Goal: Information Seeking & Learning: Learn about a topic

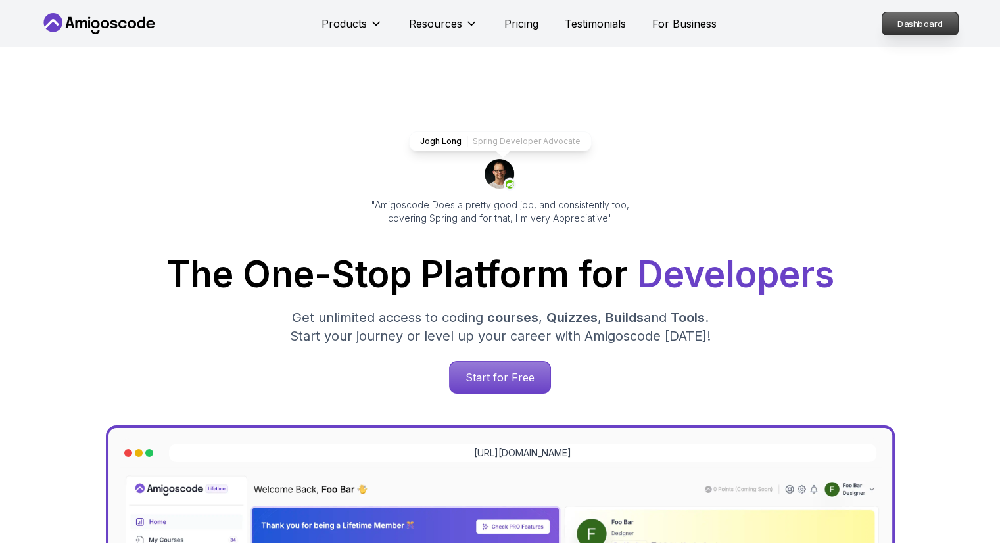
click at [914, 17] on p "Dashboard" at bounding box center [920, 23] width 76 height 22
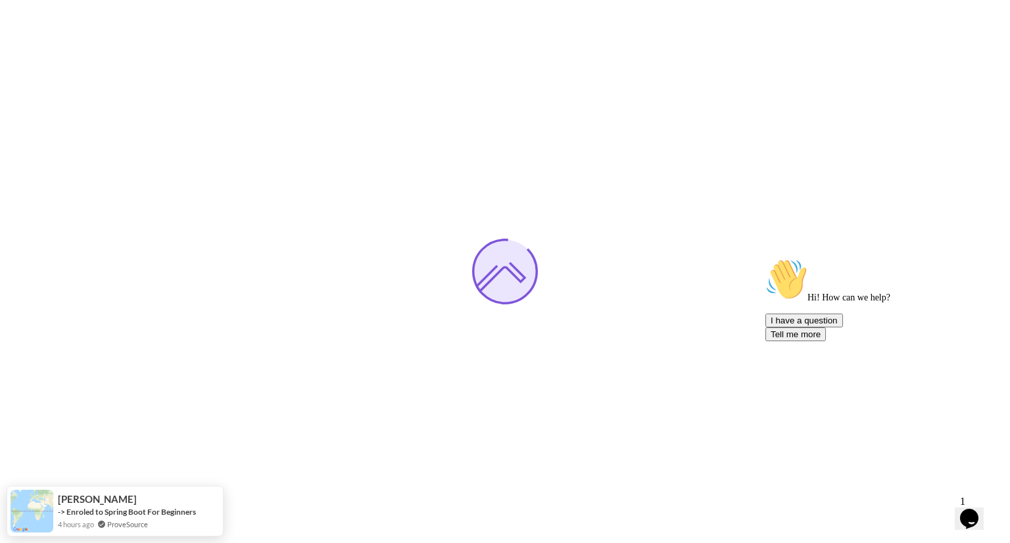
click at [983, 258] on div "Chat attention grabber" at bounding box center [883, 258] width 237 height 0
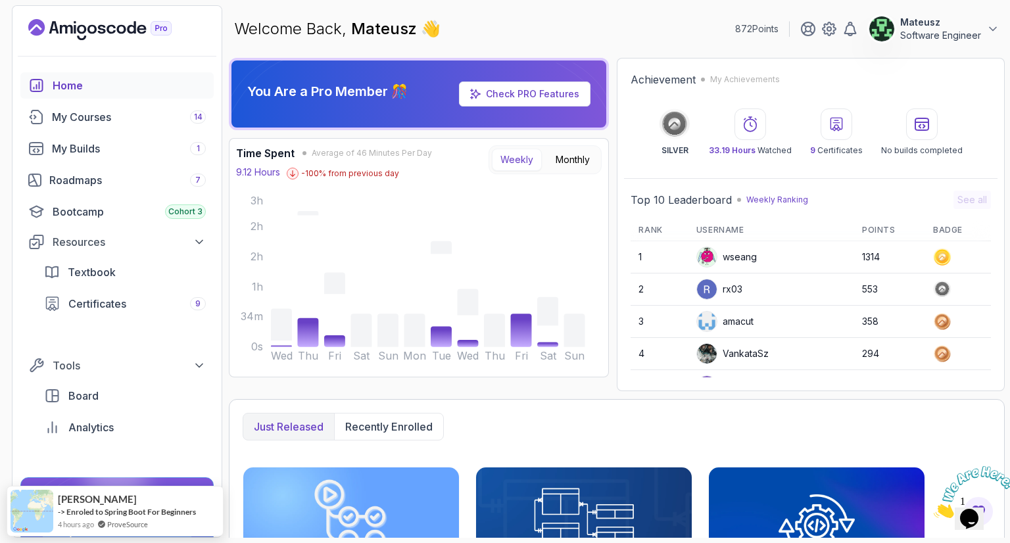
click at [933, 509] on icon "Close" at bounding box center [933, 514] width 0 height 11
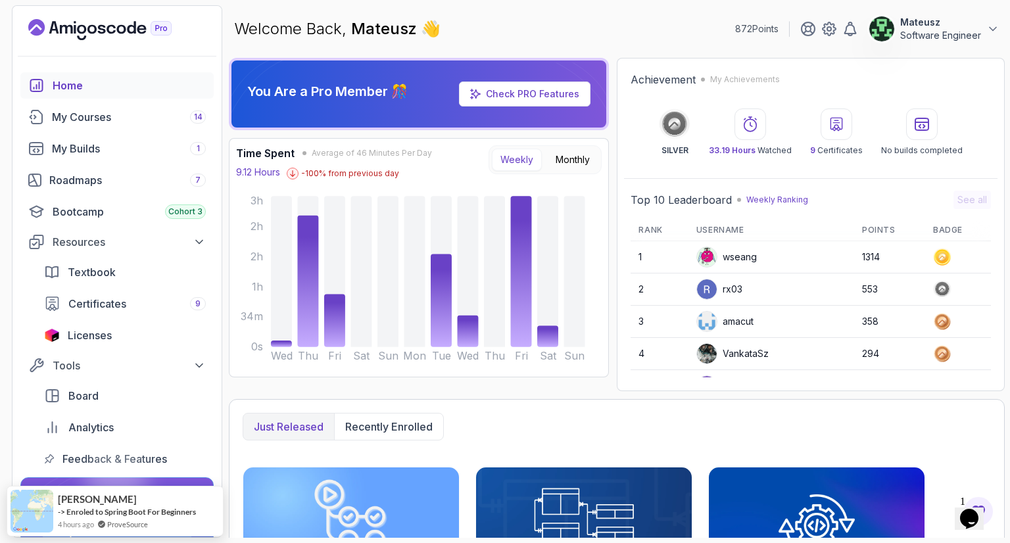
click at [605, 11] on div "Welcome Back, [PERSON_NAME] 👋 872 Points Mateusz Software Engineer" at bounding box center [617, 28] width 776 height 47
click at [103, 116] on div "My Courses 14" at bounding box center [129, 117] width 154 height 16
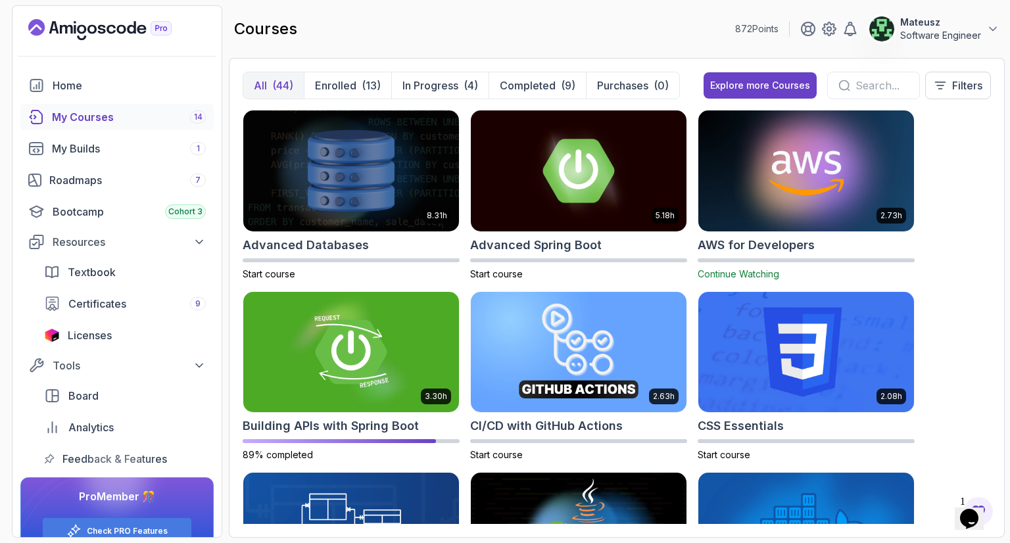
click at [573, 35] on div "courses 872 Points Mateusz Software Engineer" at bounding box center [617, 28] width 776 height 47
click at [431, 93] on p "In Progress" at bounding box center [430, 86] width 56 height 16
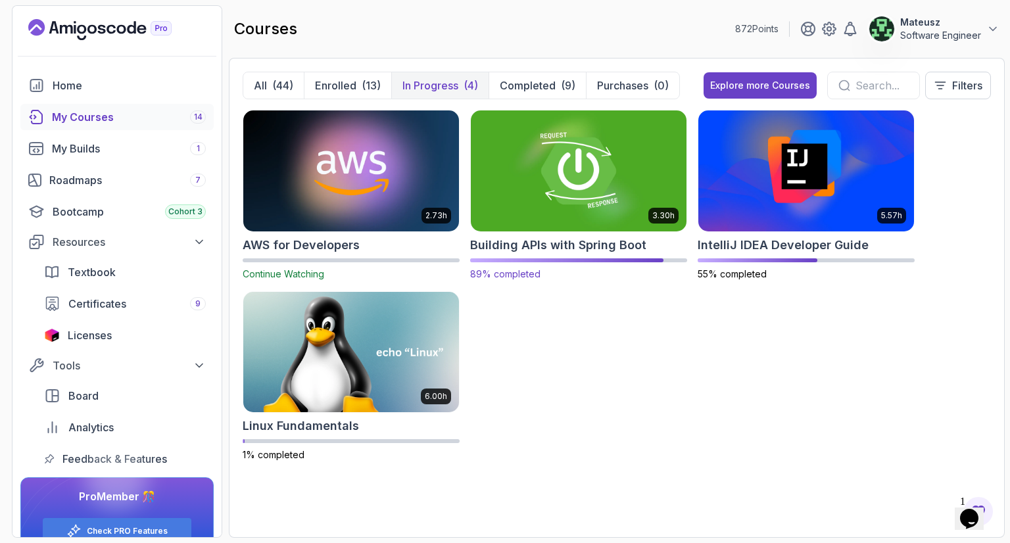
click at [586, 176] on img at bounding box center [578, 170] width 226 height 127
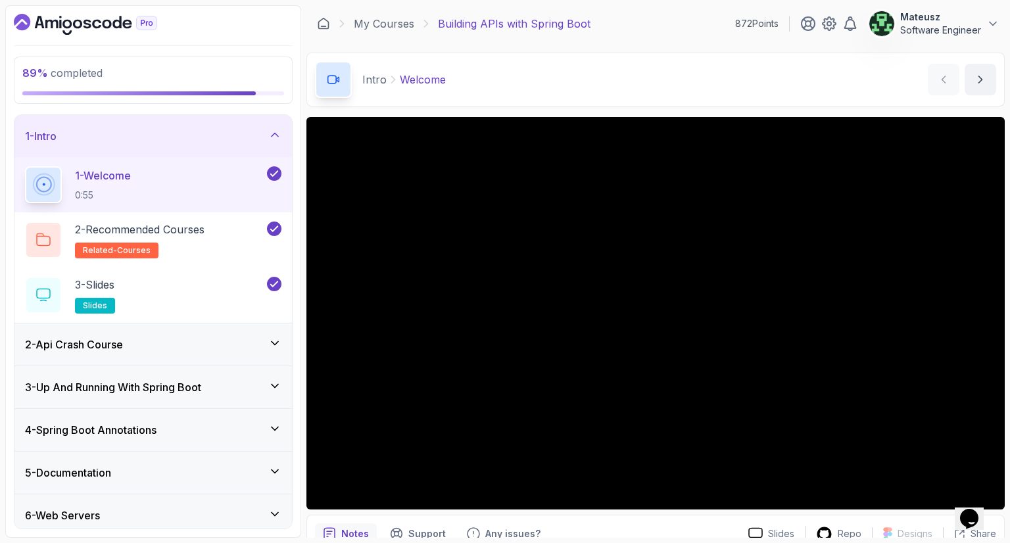
click at [276, 518] on icon at bounding box center [274, 513] width 13 height 13
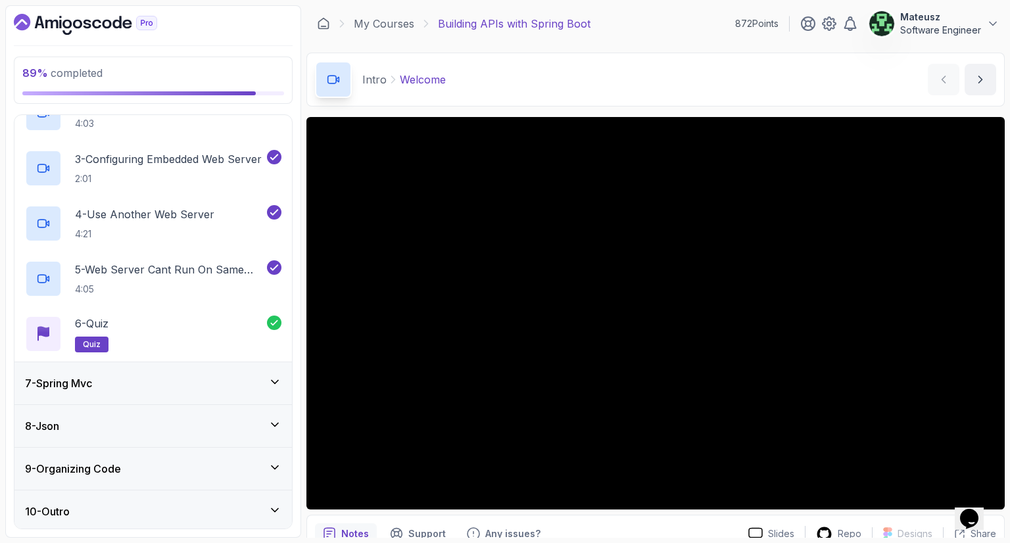
scroll to position [342, 0]
click at [271, 471] on div "9 - Organizing Code" at bounding box center [153, 467] width 256 height 16
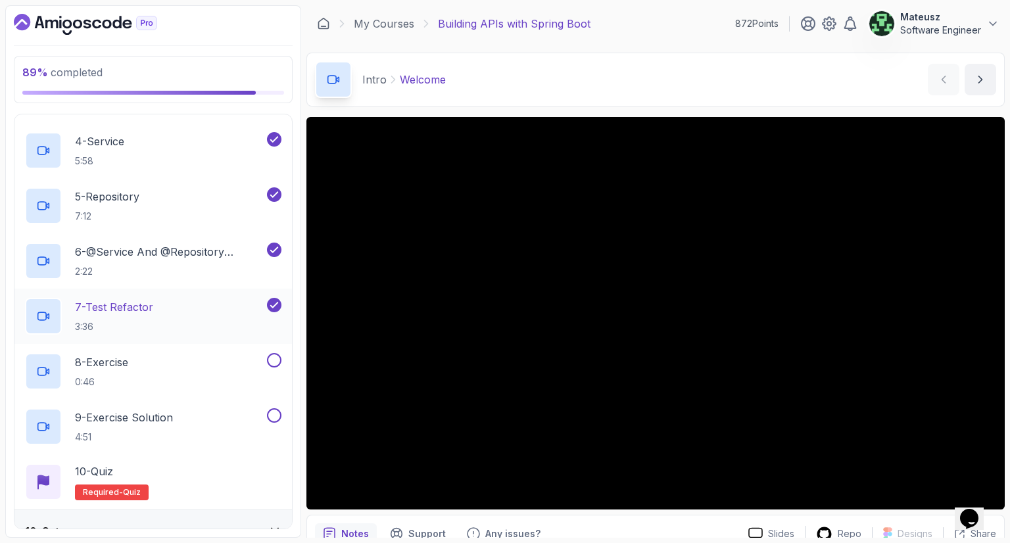
scroll to position [563, 0]
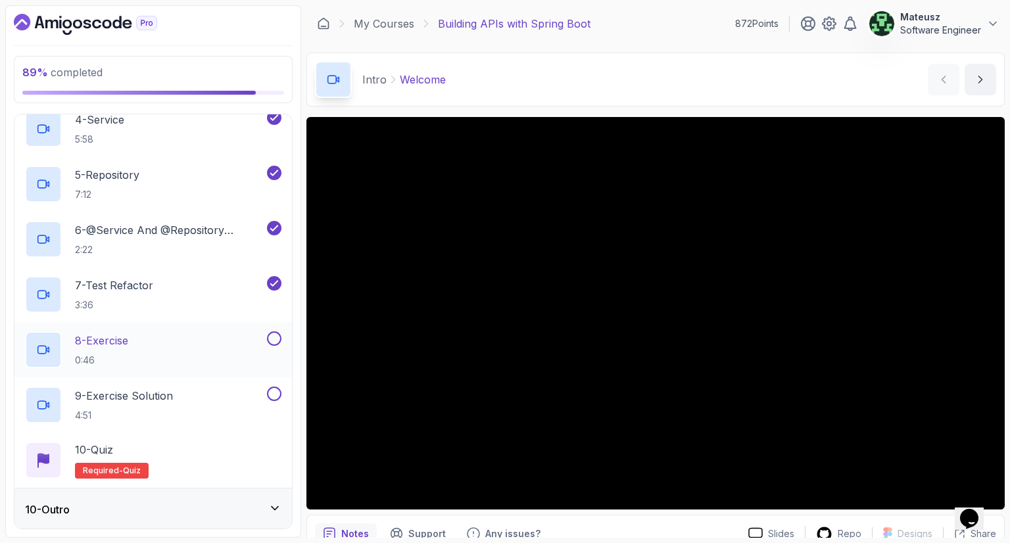
click at [262, 341] on div "8 - Exercise 0:46" at bounding box center [144, 349] width 239 height 37
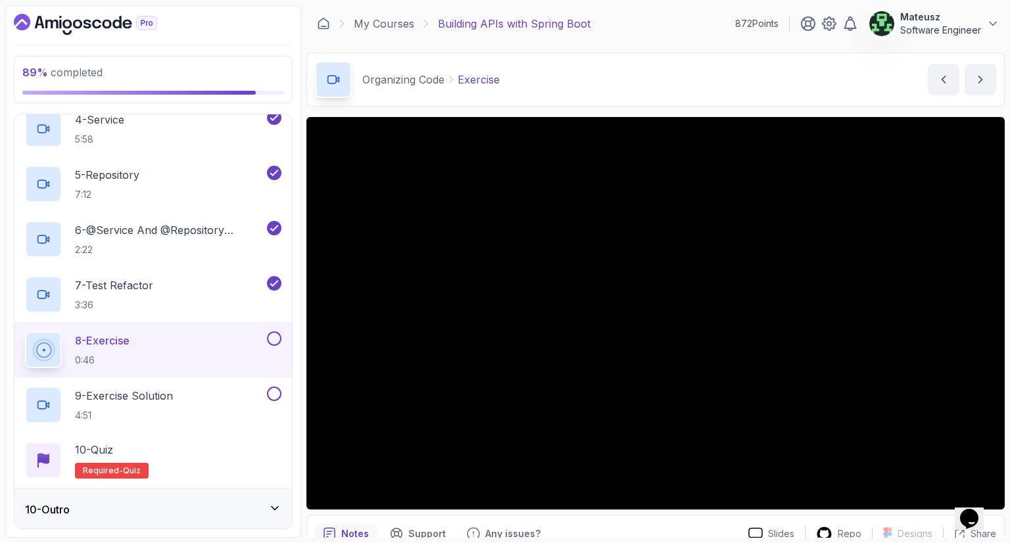
click at [694, 19] on div "My Courses Building APIs with Spring Boot 872 Points Mateusz Software Engineer" at bounding box center [655, 23] width 698 height 37
click at [664, 24] on div "My Courses Building APIs with Spring Boot 872 Points Mateusz Software Engineer" at bounding box center [655, 23] width 698 height 37
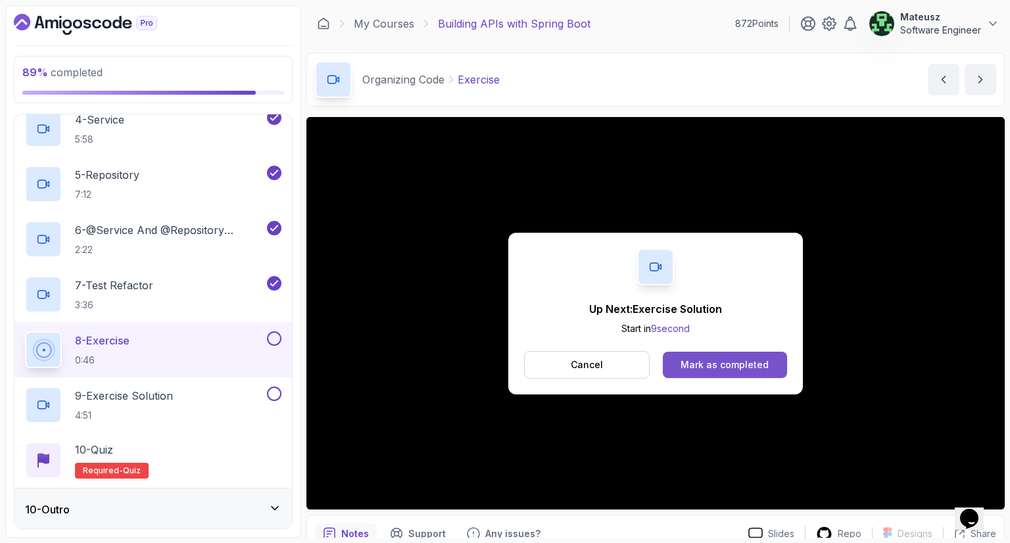
click at [736, 365] on div "Mark as completed" at bounding box center [724, 364] width 88 height 13
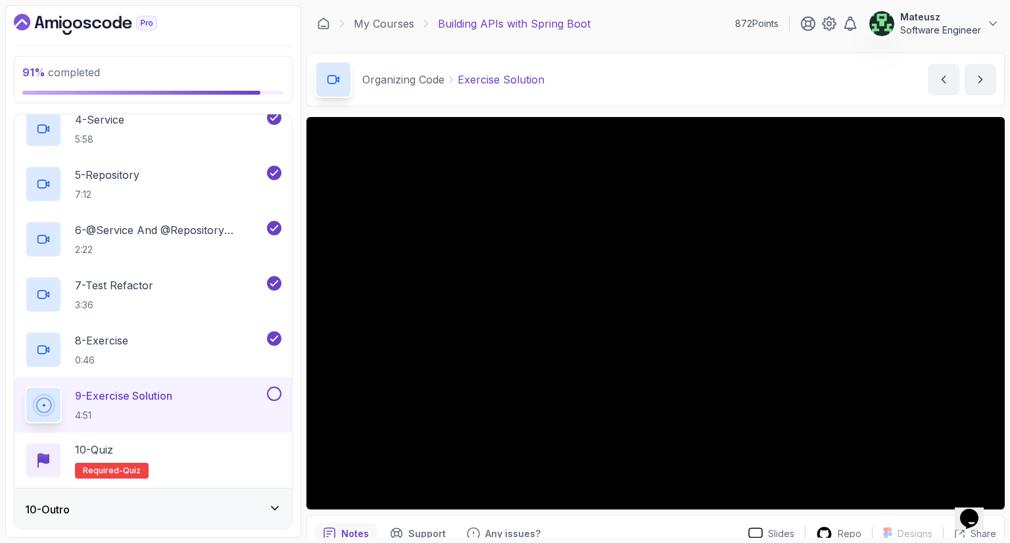
click at [665, 19] on div "My Courses Building APIs with Spring Boot 872 Points Mateusz Software Engineer" at bounding box center [655, 23] width 698 height 37
click at [739, 99] on div "Organizing Code Exercise Solution Exercise Solution by [PERSON_NAME]" at bounding box center [655, 80] width 698 height 54
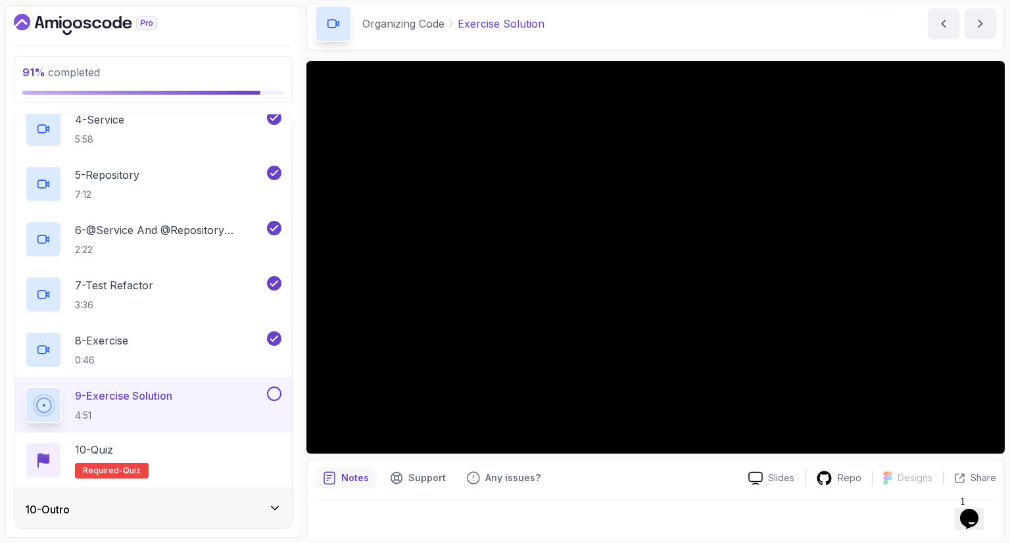
scroll to position [63, 0]
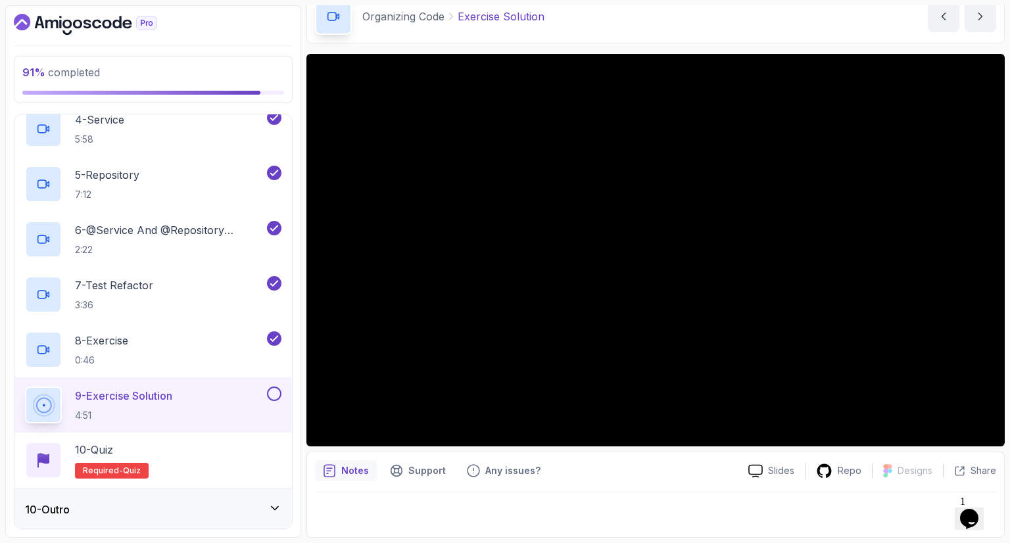
click at [730, 11] on div "Organizing Code Exercise Solution Exercise Solution by [PERSON_NAME]" at bounding box center [655, 16] width 698 height 54
click at [639, 12] on div "Organizing Code Exercise Solution Exercise Solution by [PERSON_NAME]" at bounding box center [655, 16] width 698 height 54
click at [668, 24] on div "Organizing Code Exercise Solution Exercise Solution by [PERSON_NAME]" at bounding box center [655, 16] width 698 height 54
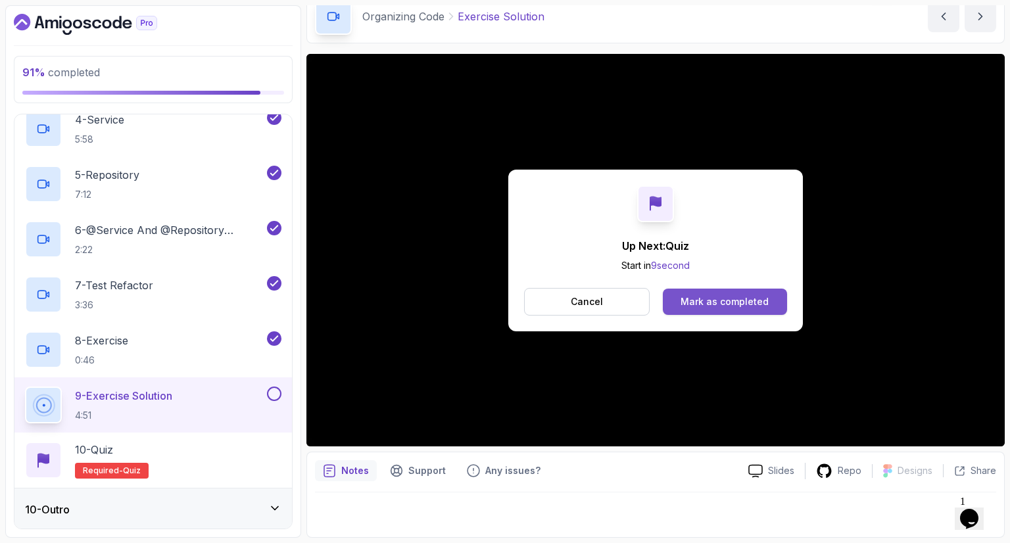
click at [728, 311] on button "Mark as completed" at bounding box center [725, 302] width 124 height 26
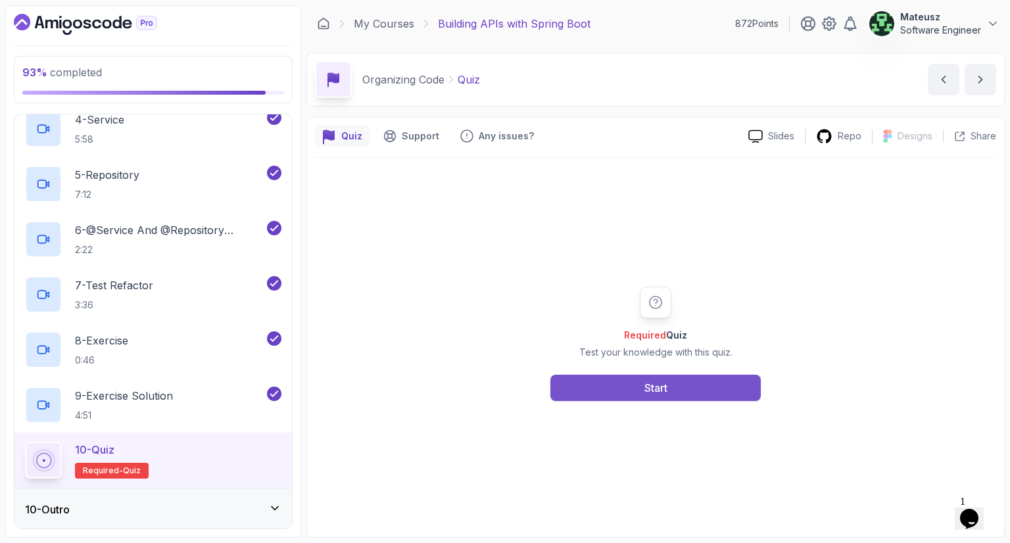
click at [658, 390] on div "Start" at bounding box center [655, 388] width 23 height 16
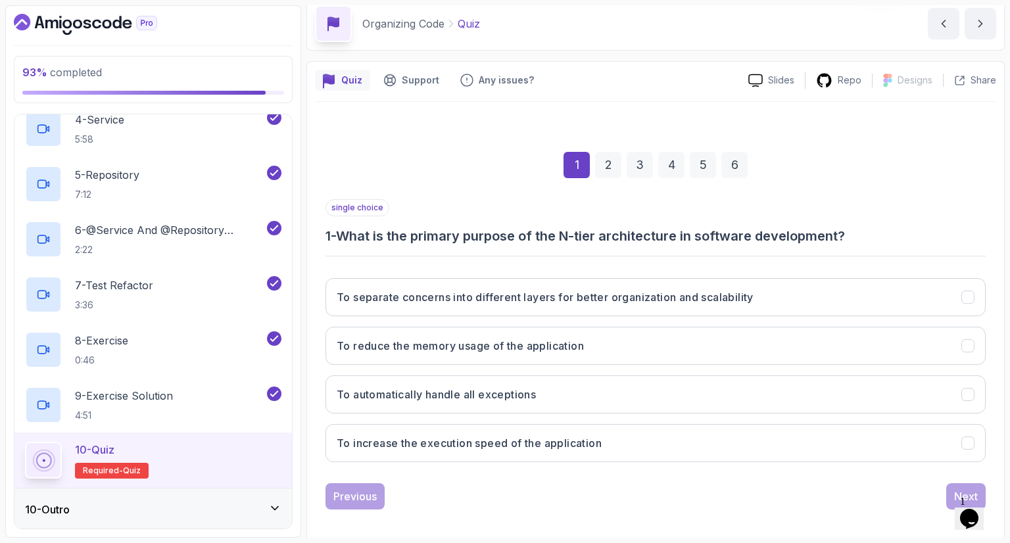
scroll to position [63, 0]
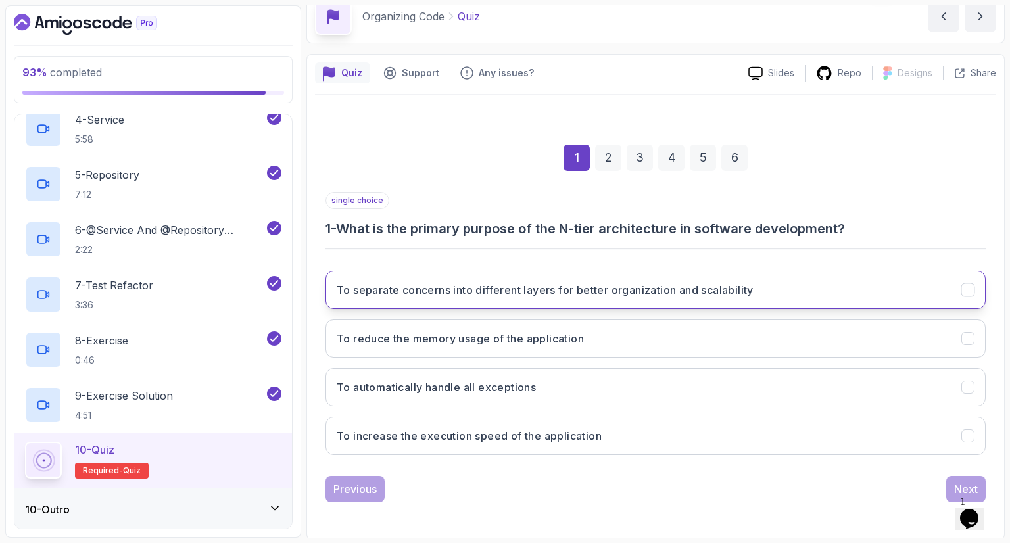
click at [672, 295] on h3 "To separate concerns into different layers for better organization and scalabil…" at bounding box center [545, 290] width 417 height 16
click at [949, 481] on button "Next" at bounding box center [965, 489] width 39 height 26
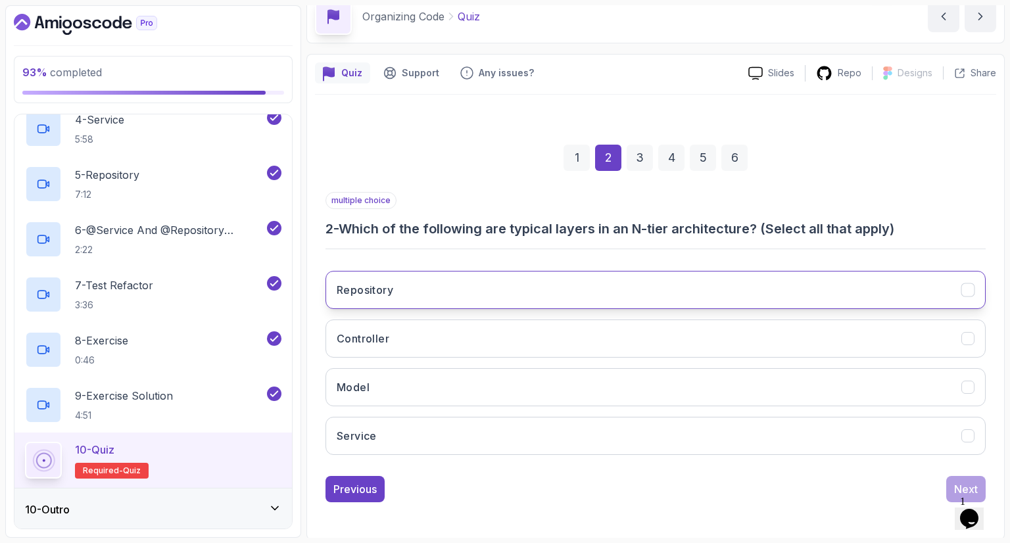
click at [455, 289] on button "Repository" at bounding box center [655, 290] width 660 height 38
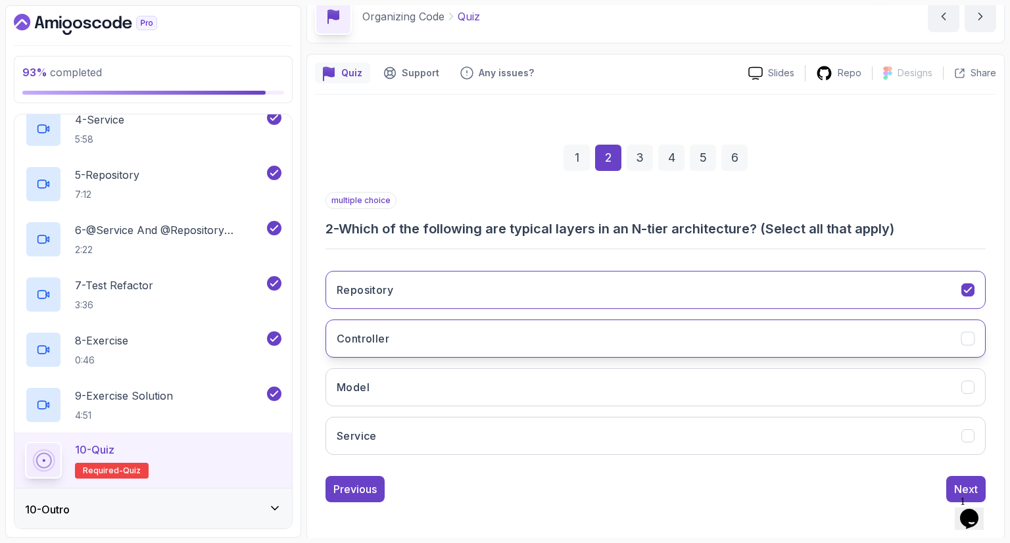
click at [452, 329] on button "Controller" at bounding box center [655, 338] width 660 height 38
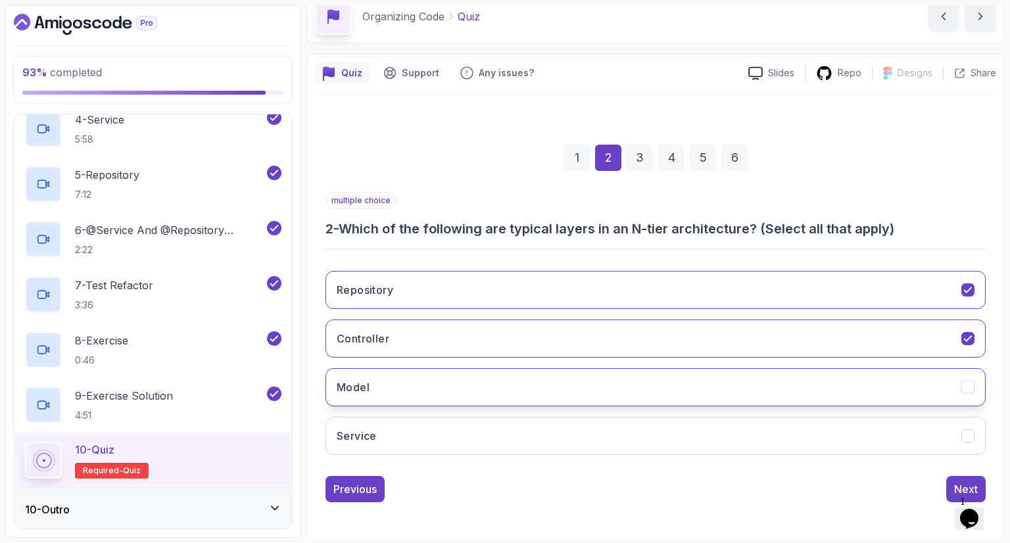
click at [444, 368] on button "Model" at bounding box center [655, 387] width 660 height 38
click at [457, 448] on button "Service" at bounding box center [655, 436] width 660 height 38
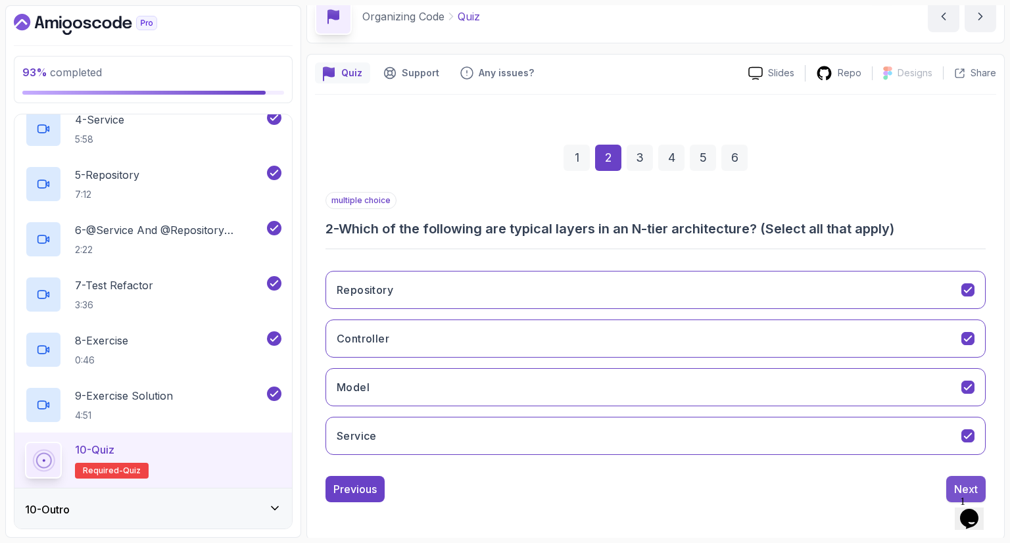
click at [960, 481] on div "Next" at bounding box center [966, 489] width 24 height 16
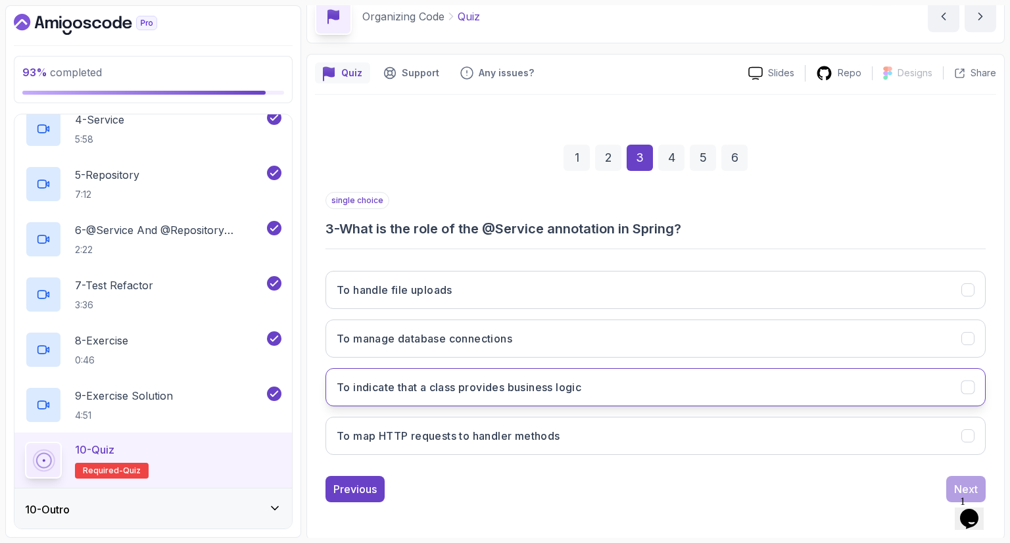
click at [505, 388] on h3 "To indicate that a class provides business logic" at bounding box center [459, 387] width 245 height 16
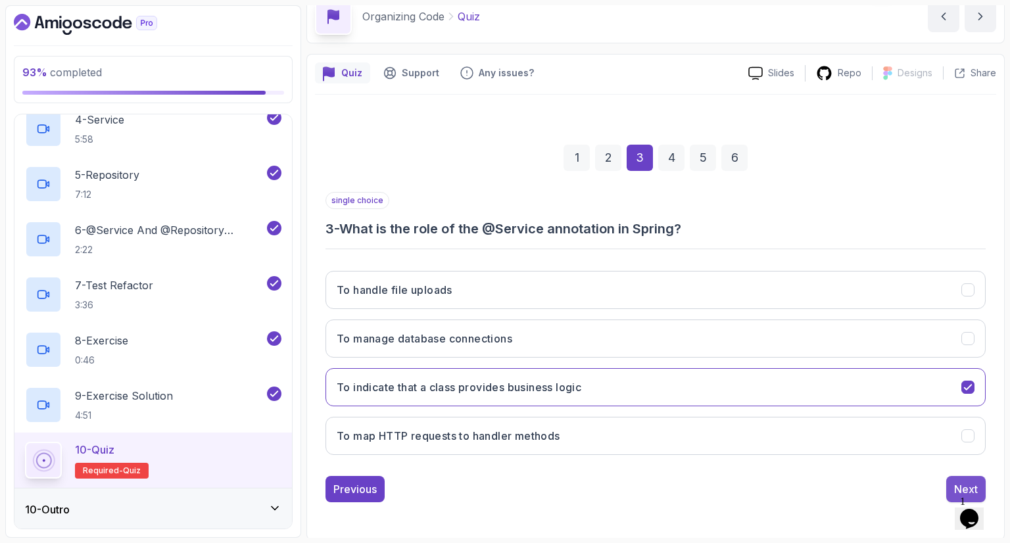
click at [951, 481] on button "Next" at bounding box center [965, 489] width 39 height 26
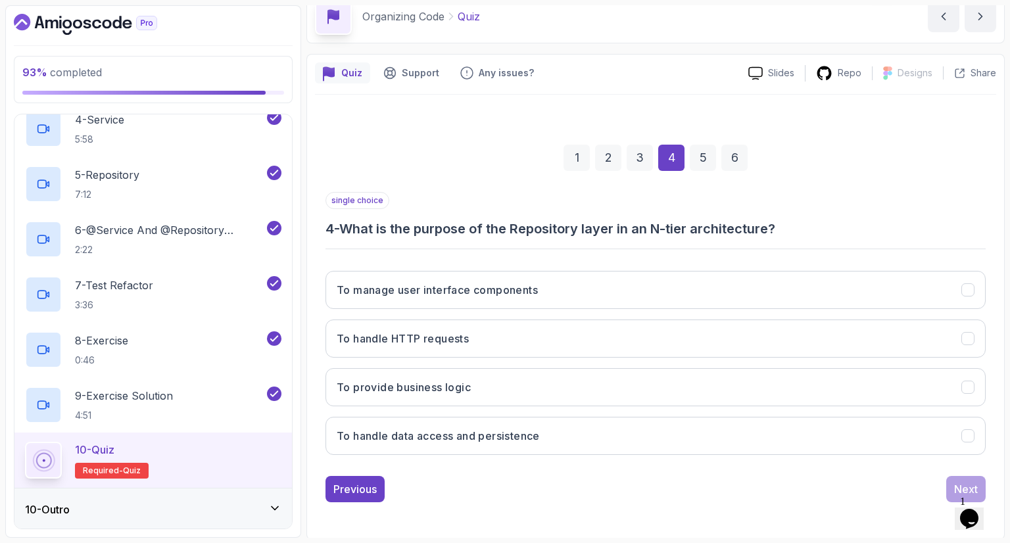
click at [511, 148] on div "1 2 3 4 5 6" at bounding box center [655, 158] width 660 height 68
click at [490, 436] on h3 "To handle data access and persistence" at bounding box center [438, 436] width 203 height 16
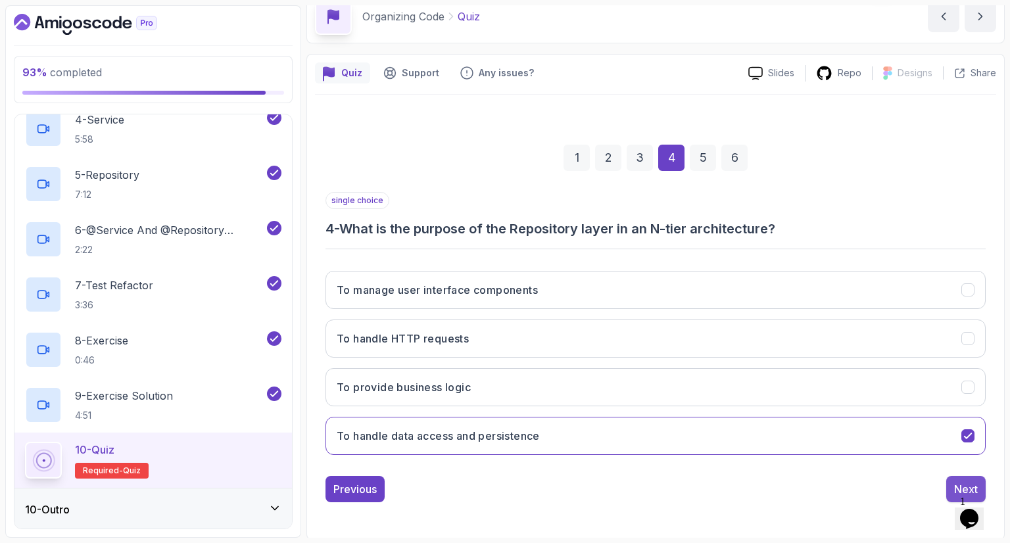
click at [952, 484] on button "Next" at bounding box center [965, 489] width 39 height 26
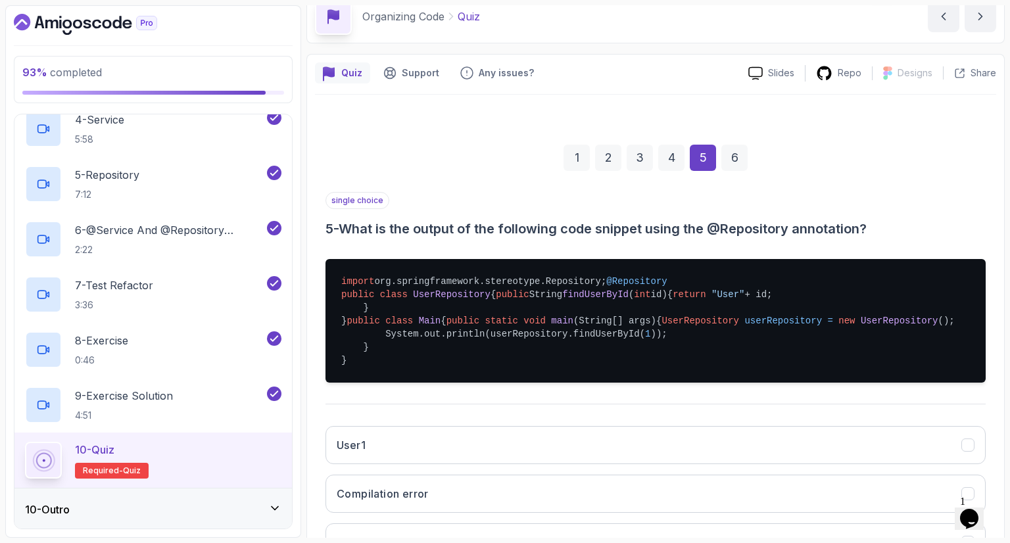
click at [899, 183] on div "1 2 3 4 5 6" at bounding box center [655, 158] width 660 height 68
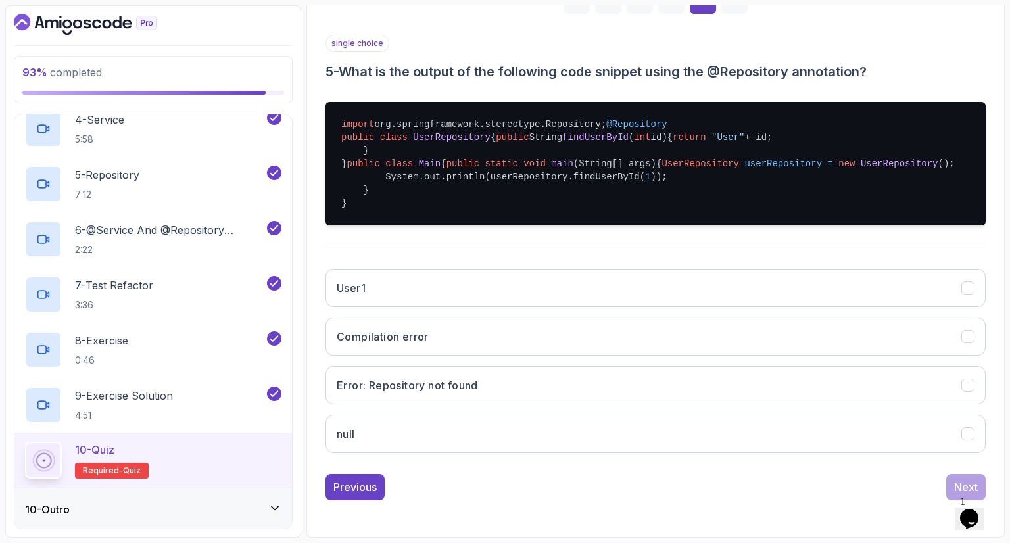
scroll to position [323, 0]
click at [545, 274] on button "User1" at bounding box center [655, 288] width 660 height 38
click at [966, 482] on div "Next" at bounding box center [966, 487] width 24 height 16
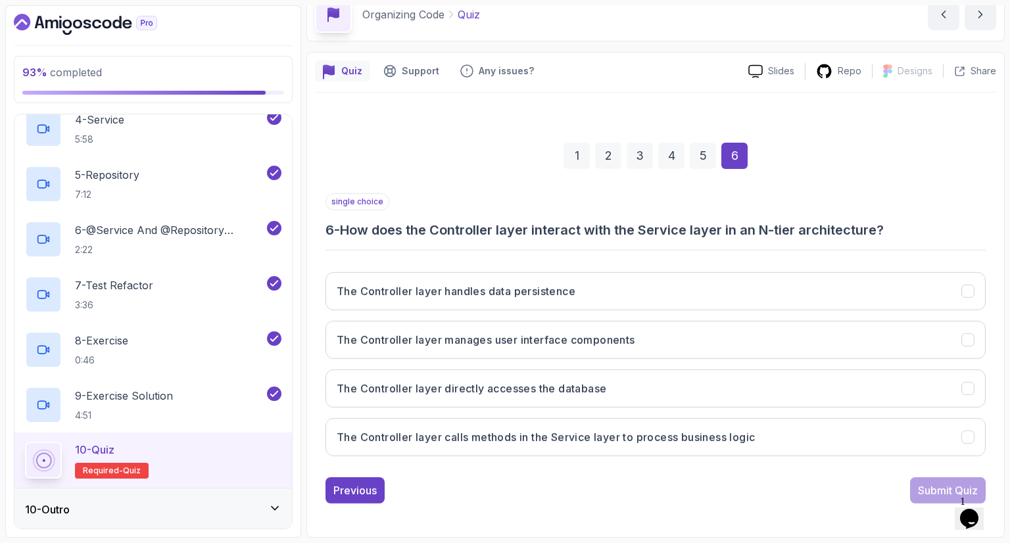
scroll to position [63, 0]
click at [436, 130] on div "1 2 3 4 5 6" at bounding box center [655, 158] width 660 height 68
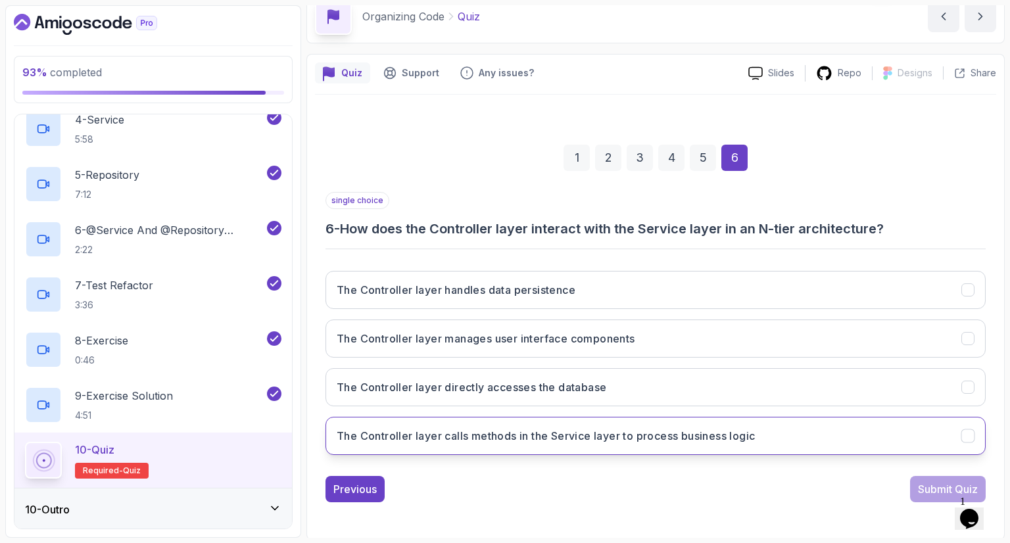
click at [564, 431] on h3 "The Controller layer calls methods in the Service layer to process business log…" at bounding box center [546, 436] width 418 height 16
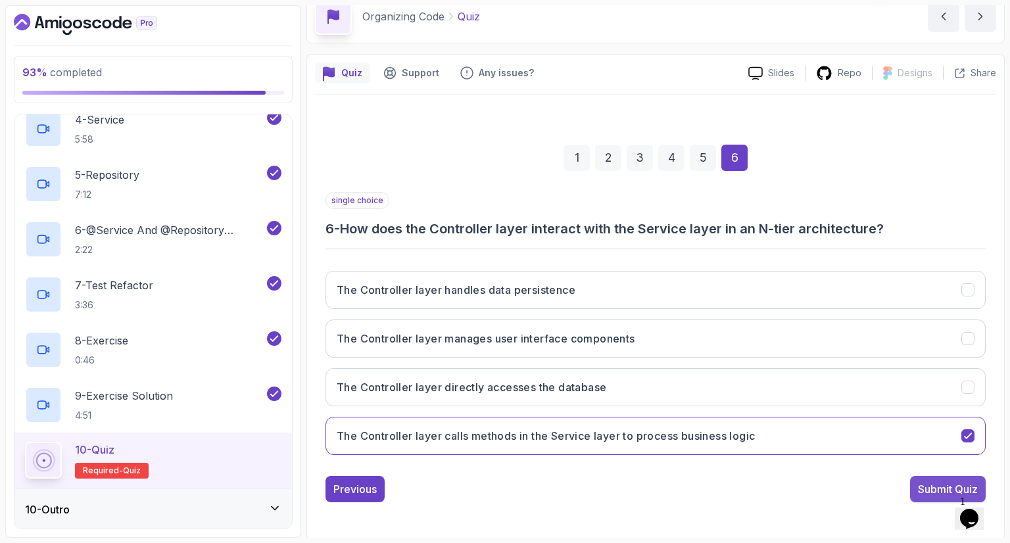
click at [922, 490] on div "Submit Quiz" at bounding box center [948, 489] width 60 height 16
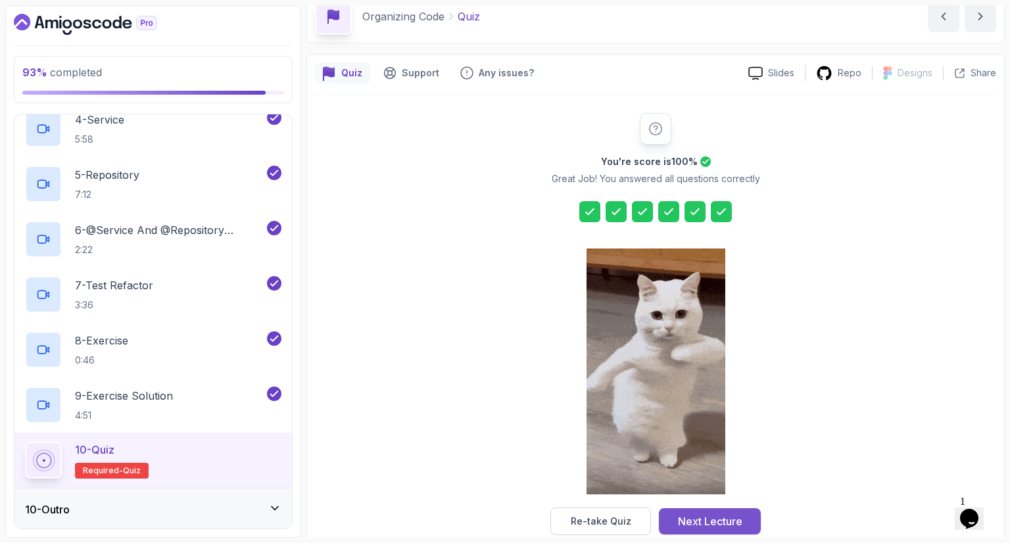
click at [699, 517] on div "Next Lecture" at bounding box center [710, 521] width 64 height 16
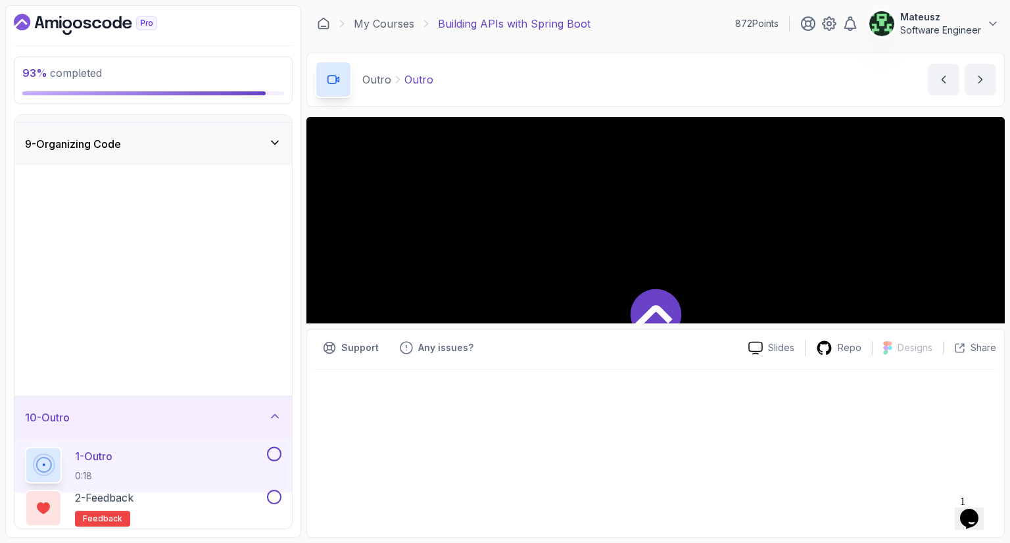
scroll to position [11, 0]
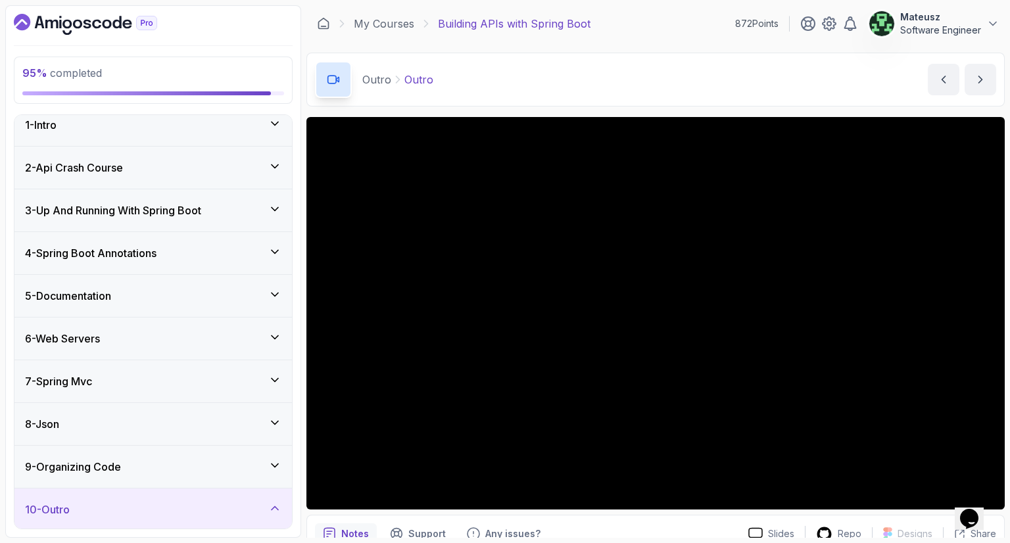
click at [686, 23] on div "My Courses Building APIs with Spring Boot 872 Points Mateusz Software Engineer" at bounding box center [655, 23] width 698 height 37
click at [670, 28] on div "My Courses Building APIs with Spring Boot 872 Points Mateusz Software Engineer" at bounding box center [655, 23] width 698 height 37
click at [534, 76] on div "Outro Outro Outro by [PERSON_NAME]" at bounding box center [655, 80] width 698 height 54
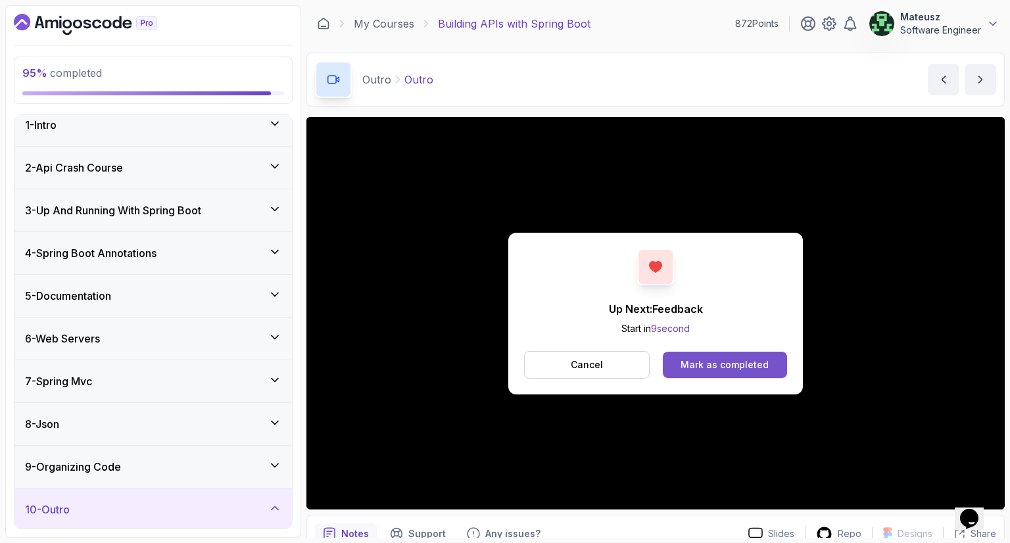
click at [708, 366] on div "Mark as completed" at bounding box center [724, 364] width 88 height 13
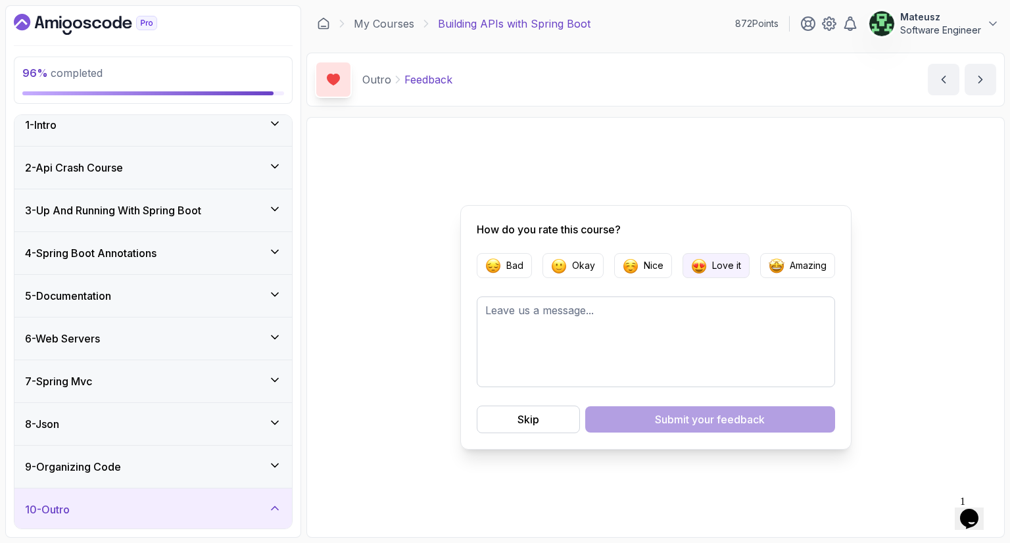
click at [738, 273] on button "Love it" at bounding box center [715, 265] width 67 height 25
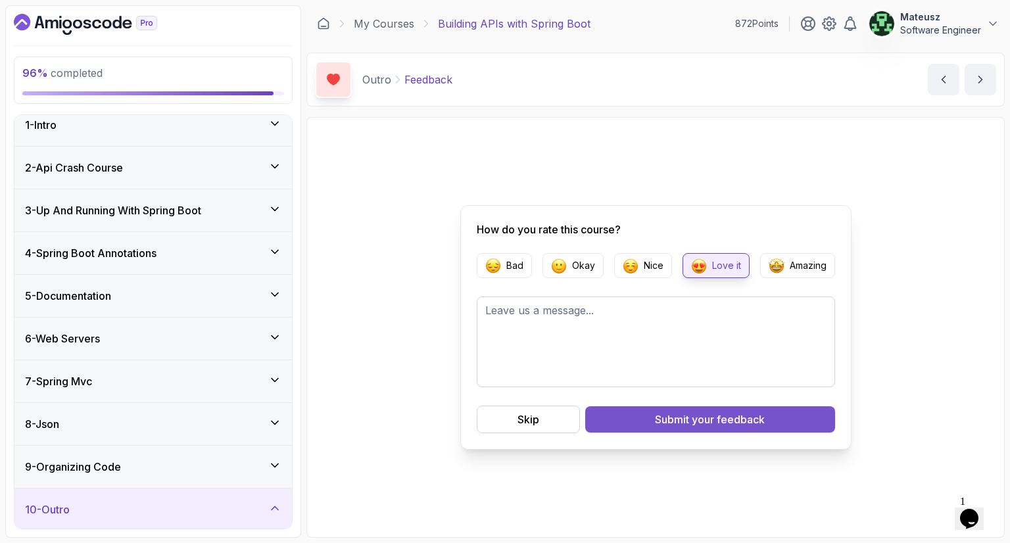
click at [725, 421] on span "your feedback" at bounding box center [727, 419] width 73 height 16
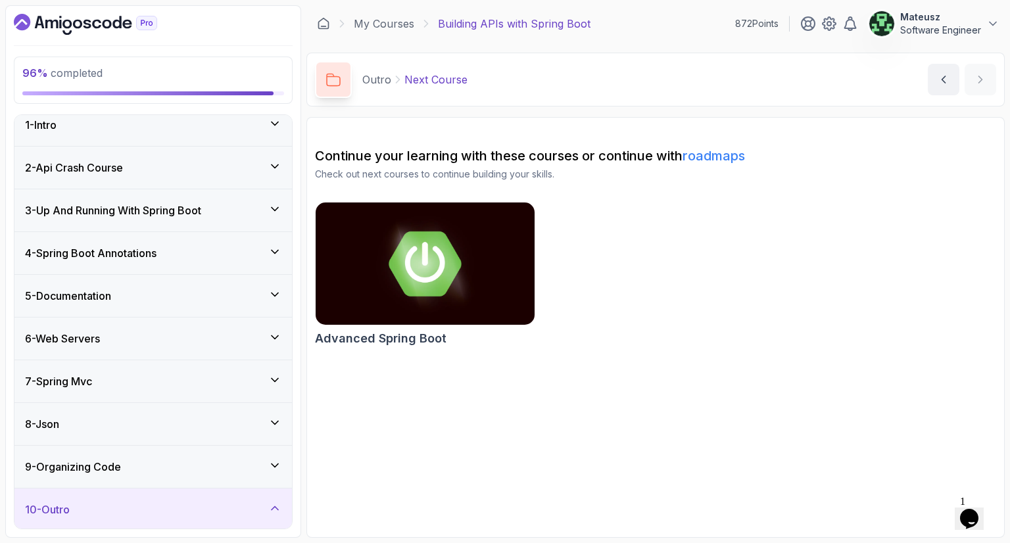
click at [277, 502] on icon at bounding box center [274, 508] width 13 height 13
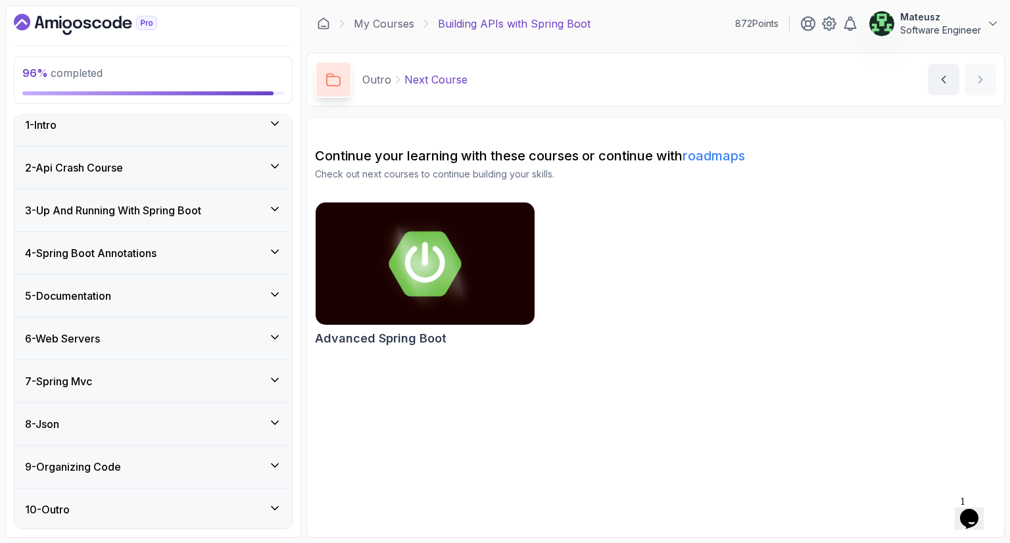
click at [277, 502] on icon at bounding box center [274, 508] width 13 height 13
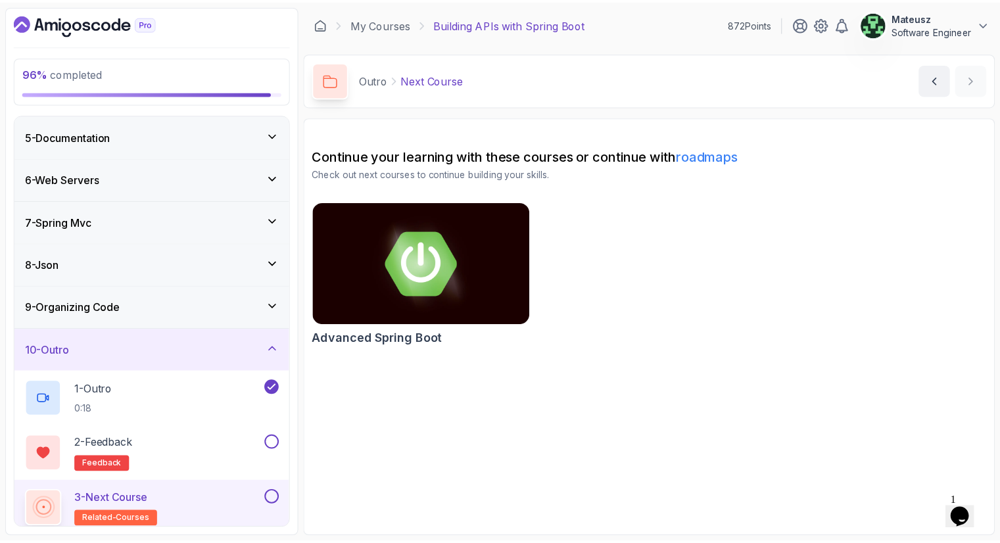
scroll to position [176, 0]
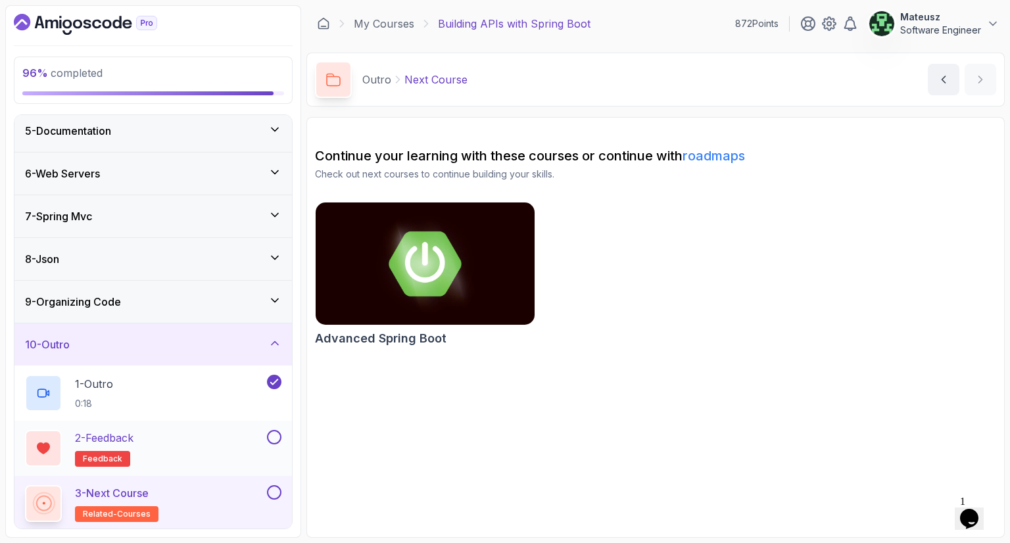
click at [274, 431] on button at bounding box center [274, 437] width 14 height 14
click at [276, 500] on button "3 - Next Course related-courses" at bounding box center [153, 503] width 256 height 37
click at [275, 486] on button at bounding box center [274, 492] width 14 height 14
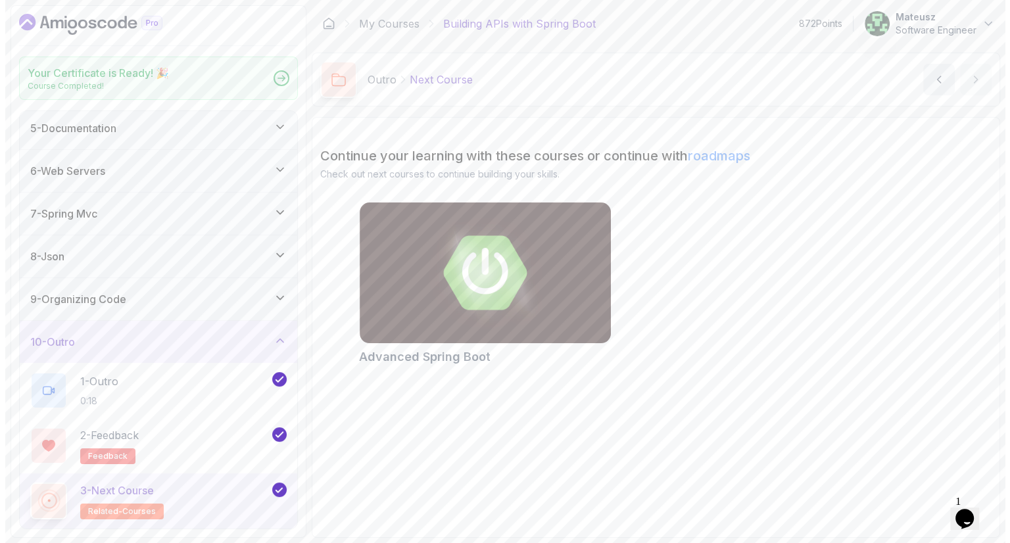
scroll to position [173, 0]
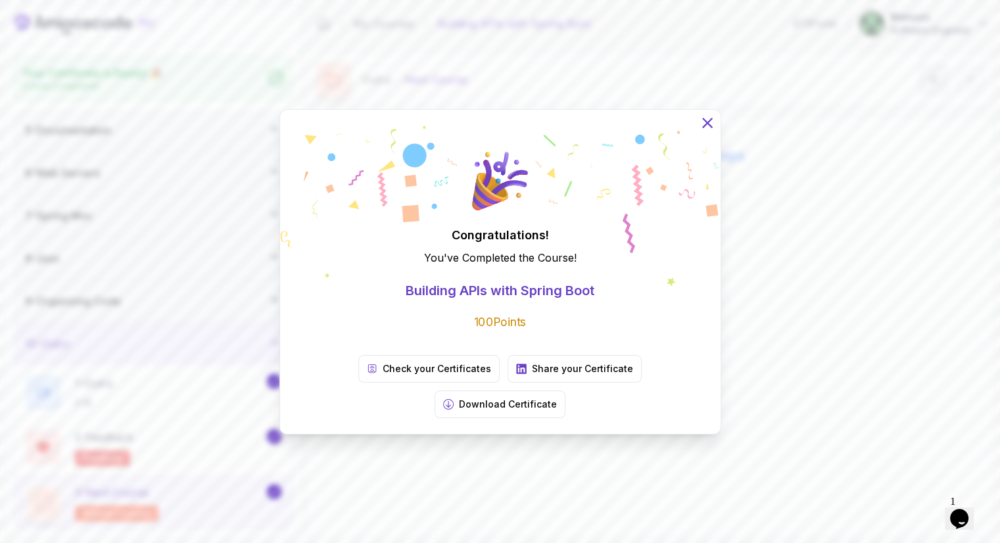
click at [703, 127] on icon at bounding box center [707, 122] width 9 height 9
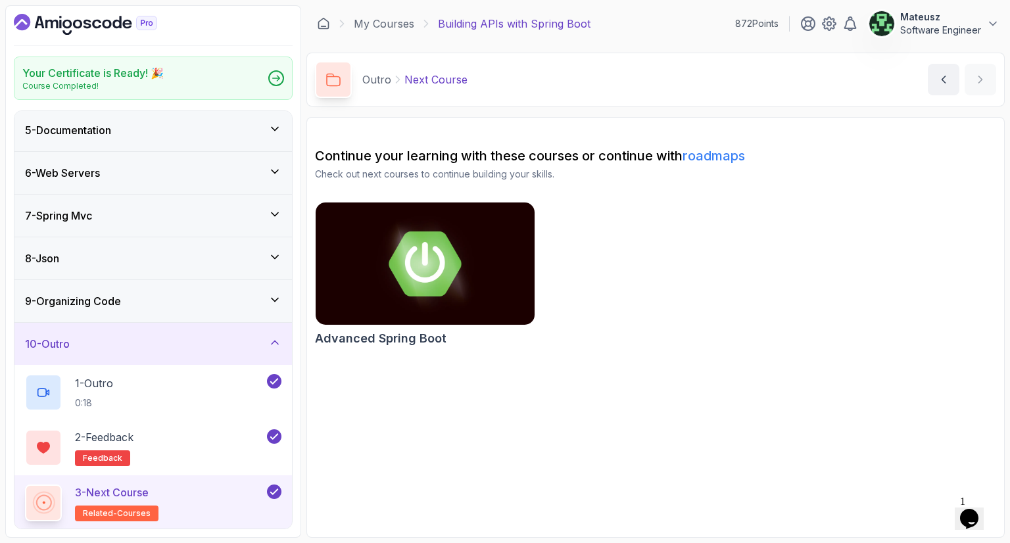
click at [85, 18] on icon "Dashboard" at bounding box center [85, 24] width 143 height 21
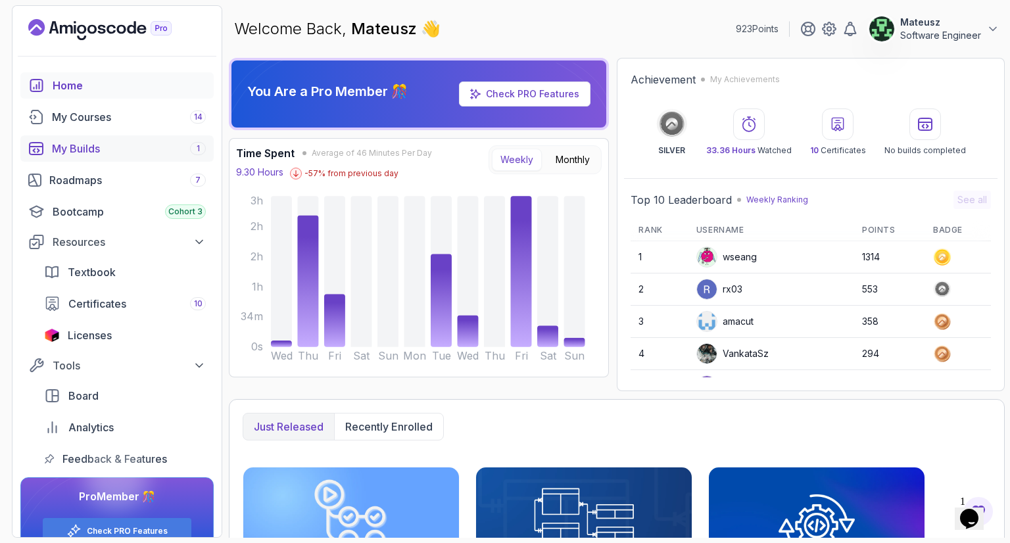
click at [137, 135] on link "My Builds 1" at bounding box center [116, 148] width 193 height 26
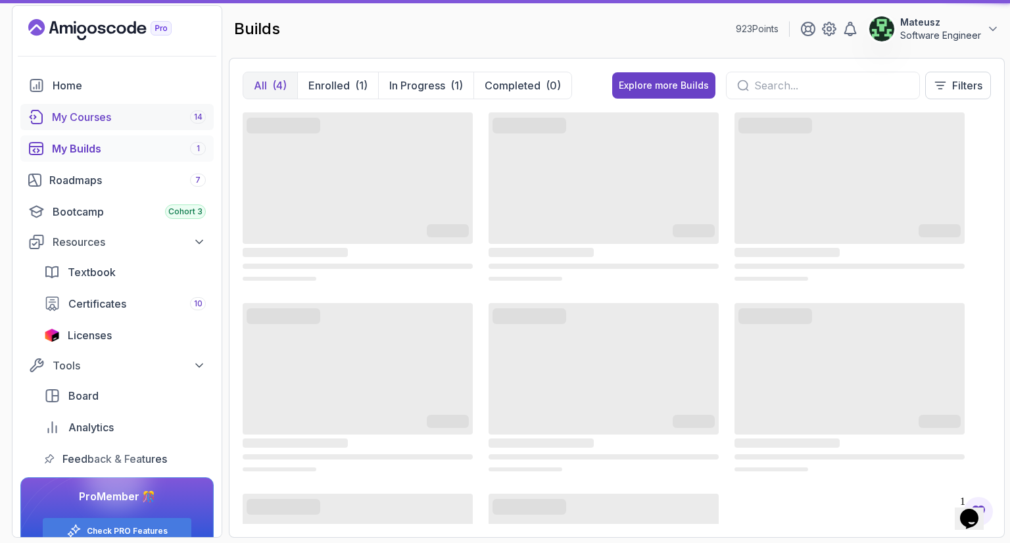
click at [127, 116] on div "My Courses 14" at bounding box center [129, 117] width 154 height 16
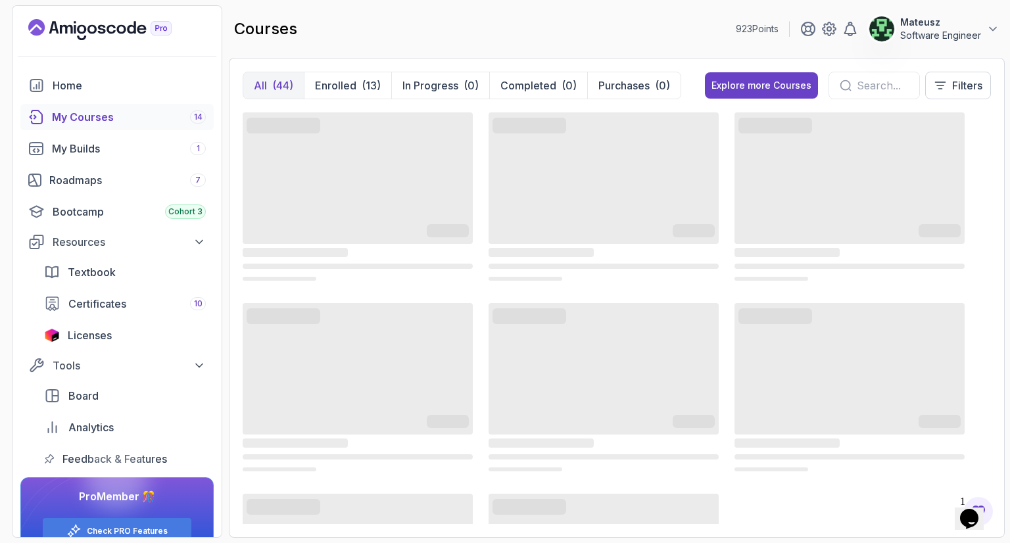
click at [127, 116] on div "My Courses 14" at bounding box center [129, 117] width 154 height 16
click at [411, 93] on button "In Progress (0)" at bounding box center [440, 85] width 98 height 26
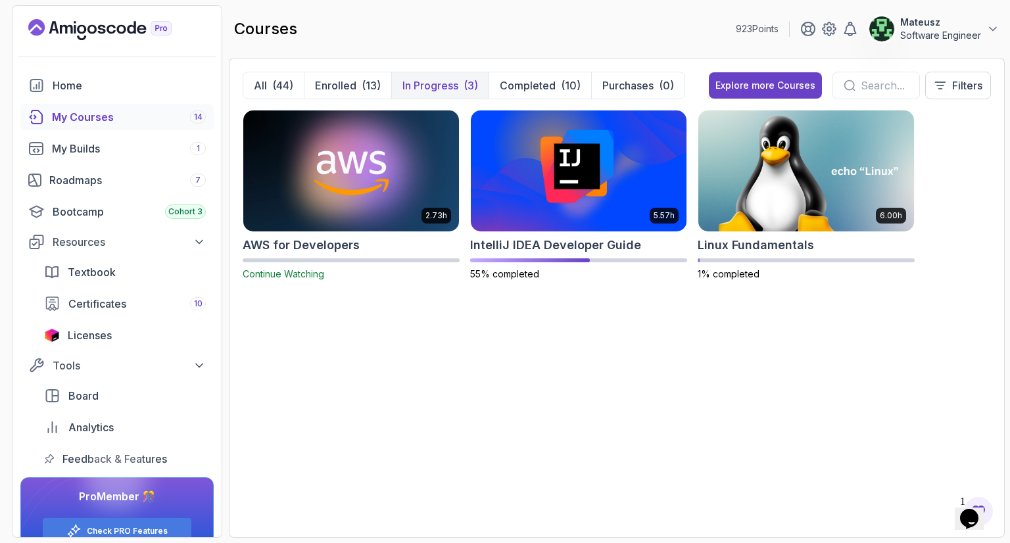
click at [576, 335] on div "2.73h AWS for Developers Continue Watching 5.57h IntelliJ IDEA Developer Guide …" at bounding box center [617, 317] width 748 height 414
click at [74, 89] on div "Home" at bounding box center [129, 86] width 153 height 16
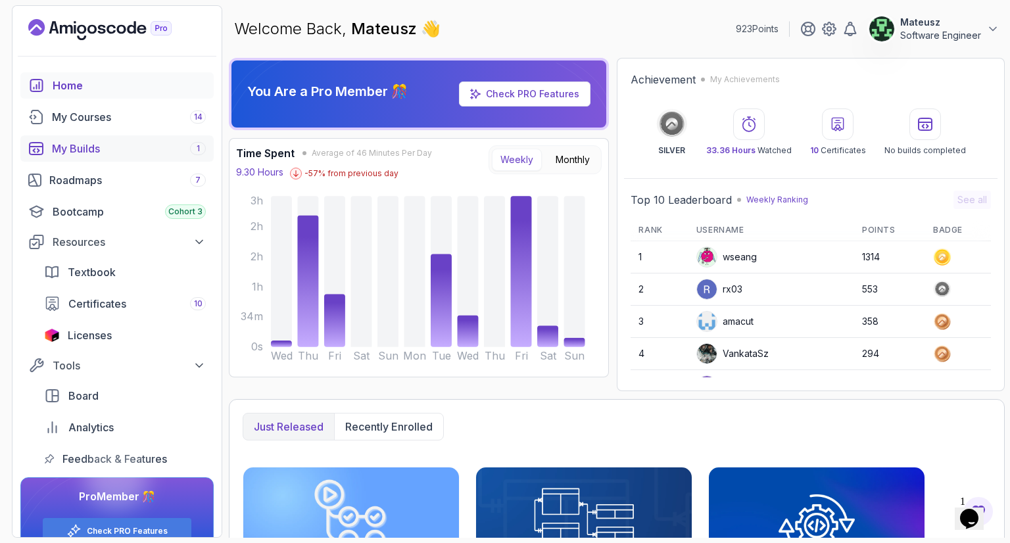
click at [121, 135] on link "My Builds 1" at bounding box center [116, 148] width 193 height 26
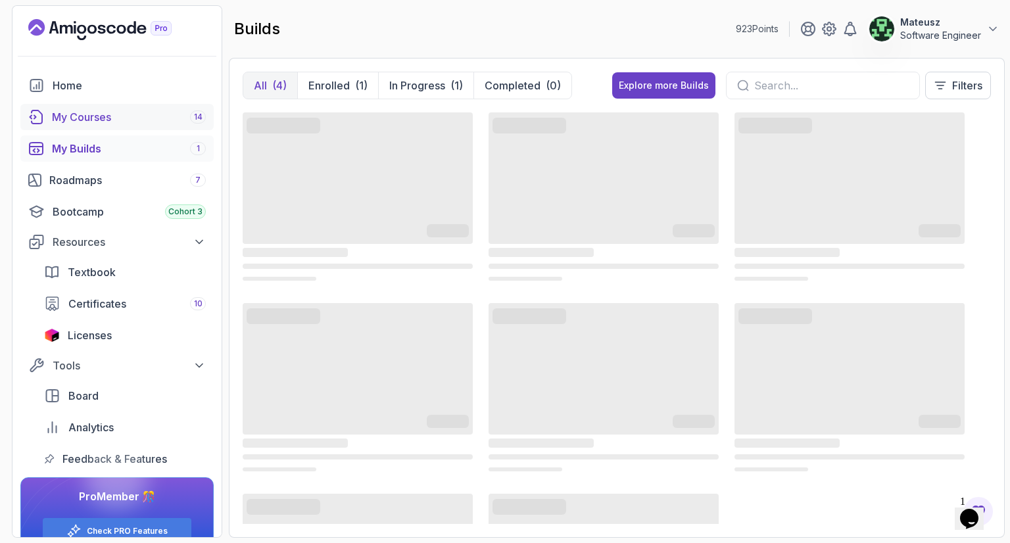
click at [121, 119] on div "My Courses 14" at bounding box center [129, 117] width 154 height 16
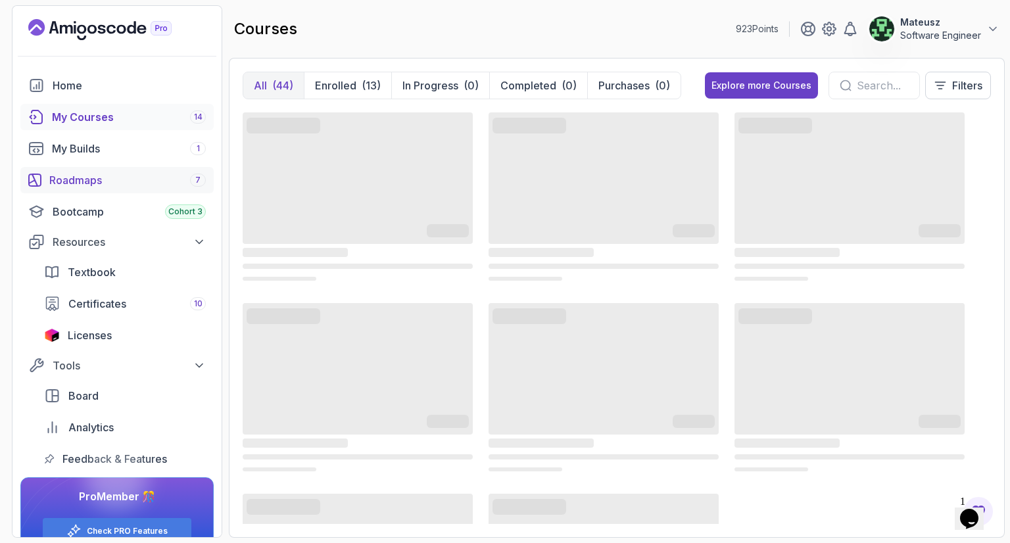
click at [122, 179] on div "Roadmaps 7" at bounding box center [127, 180] width 156 height 16
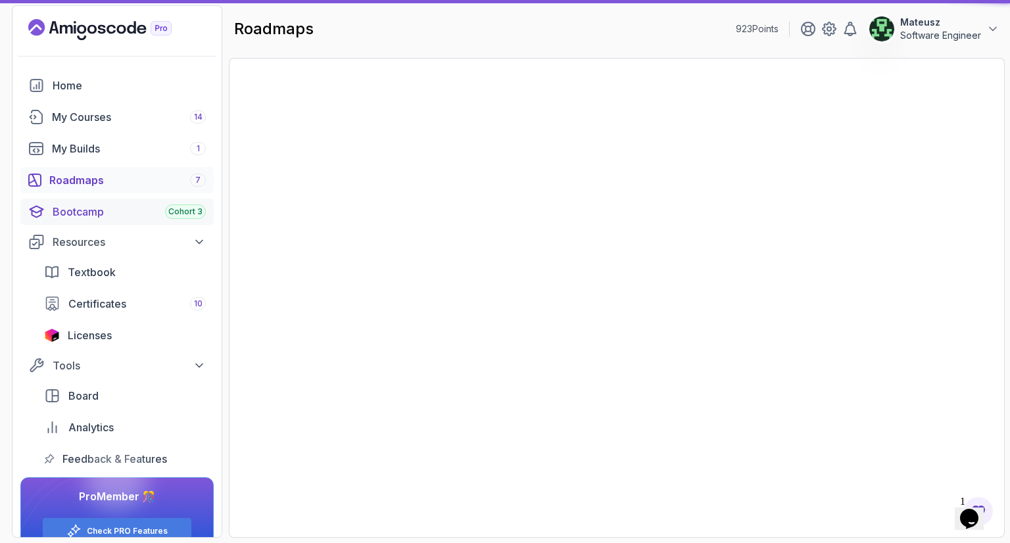
click at [112, 214] on div "Bootcamp Cohort 3" at bounding box center [129, 212] width 153 height 16
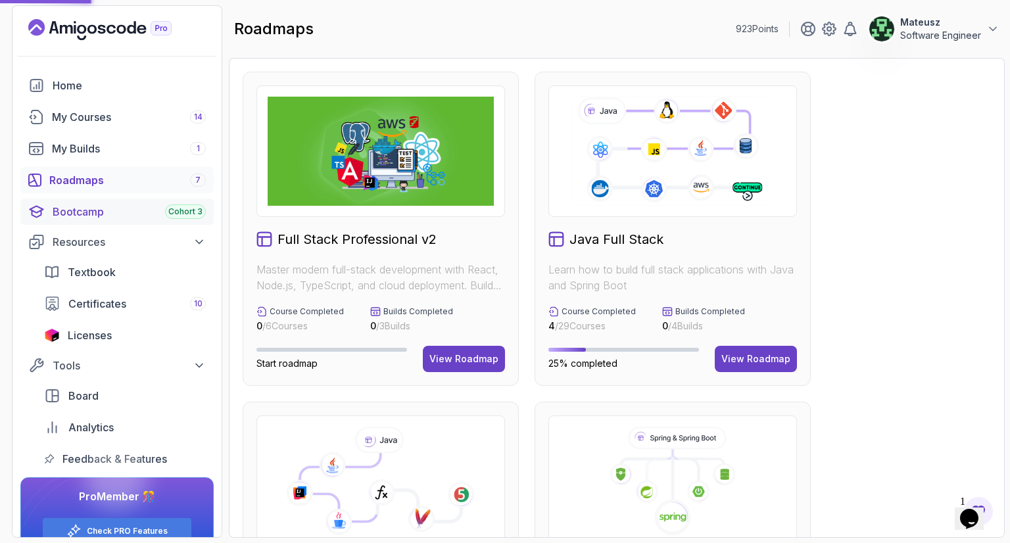
click at [115, 211] on div "Bootcamp Cohort 3" at bounding box center [129, 212] width 153 height 16
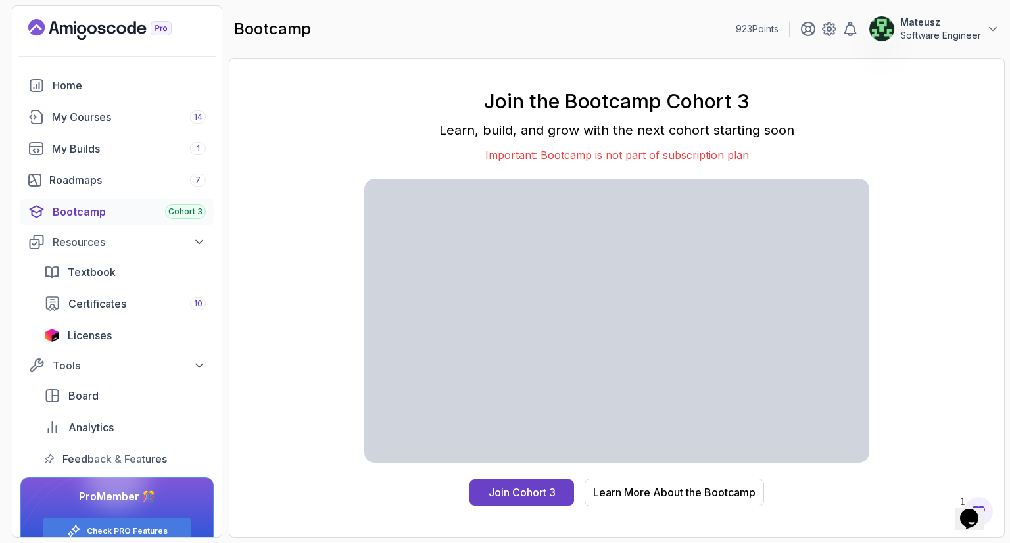
scroll to position [26, 0]
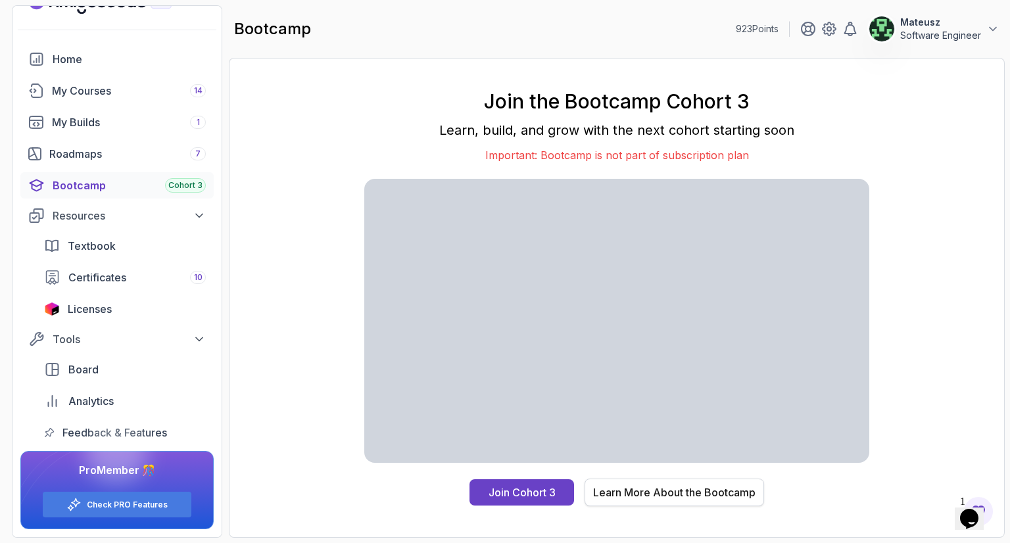
click at [649, 492] on div "Learn More About the Bootcamp" at bounding box center [674, 492] width 162 height 16
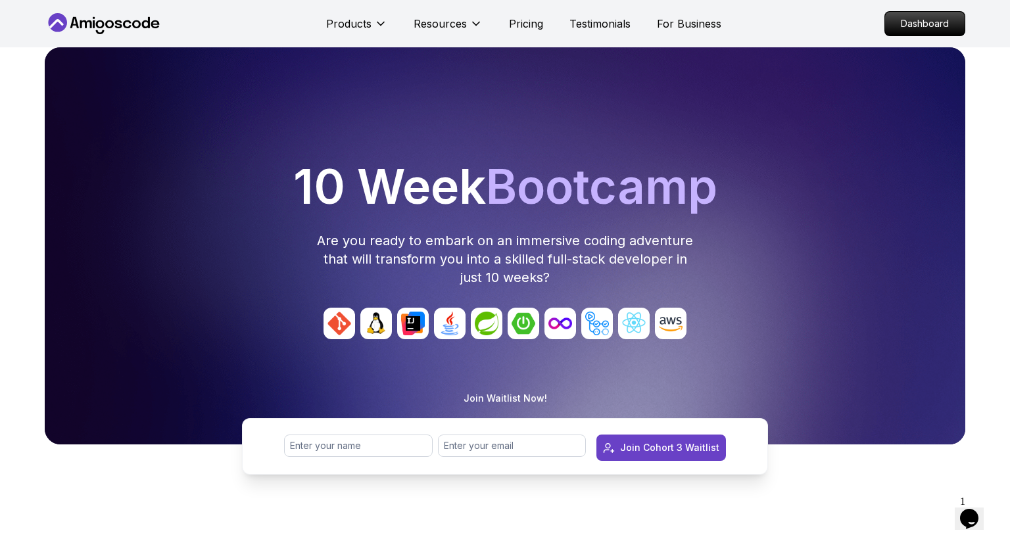
click at [801, 196] on h1 "10 Week Bootcamp" at bounding box center [505, 186] width 910 height 47
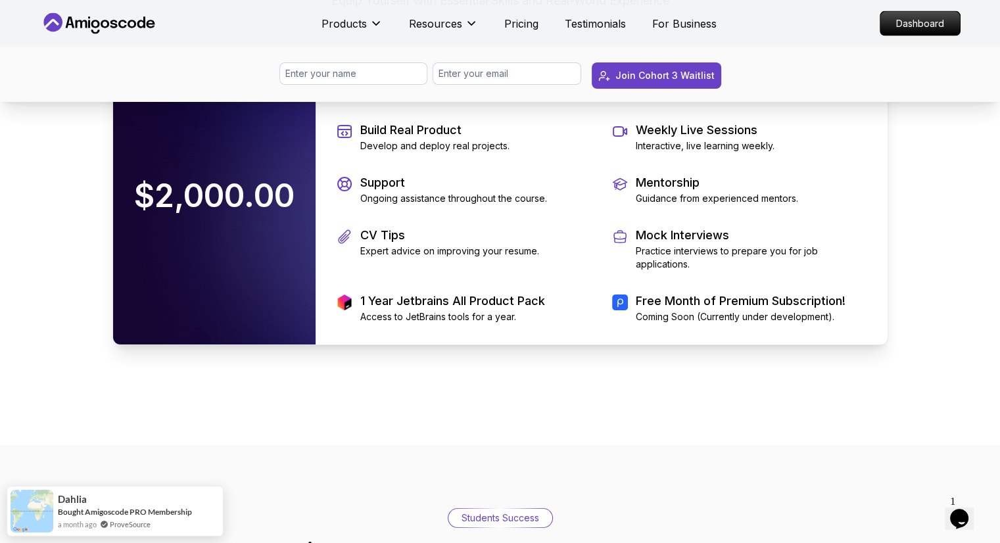
scroll to position [2840, 0]
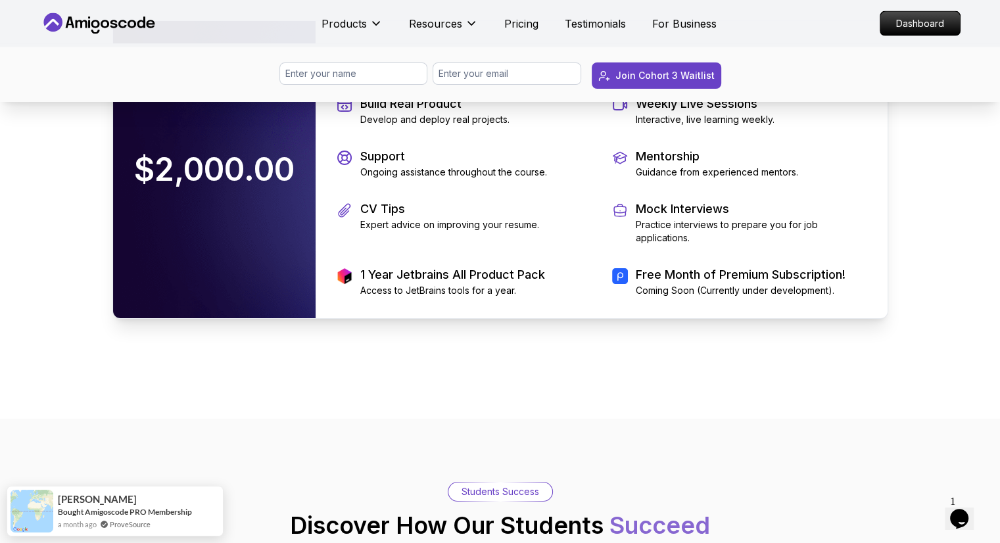
click at [222, 174] on div "Price What's Included Equip Yourself with Essential Skills and Real-World Exper…" at bounding box center [500, 104] width 776 height 430
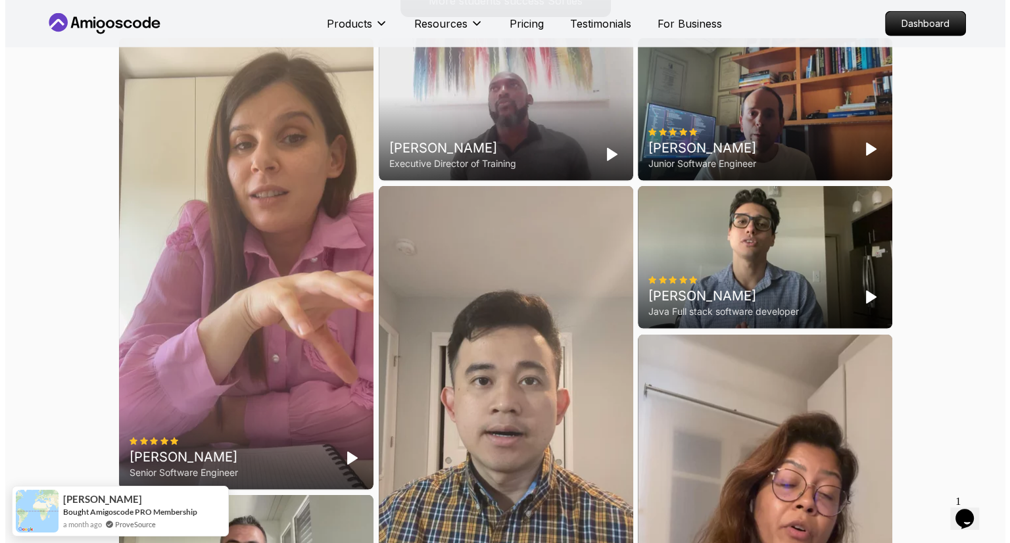
scroll to position [0, 0]
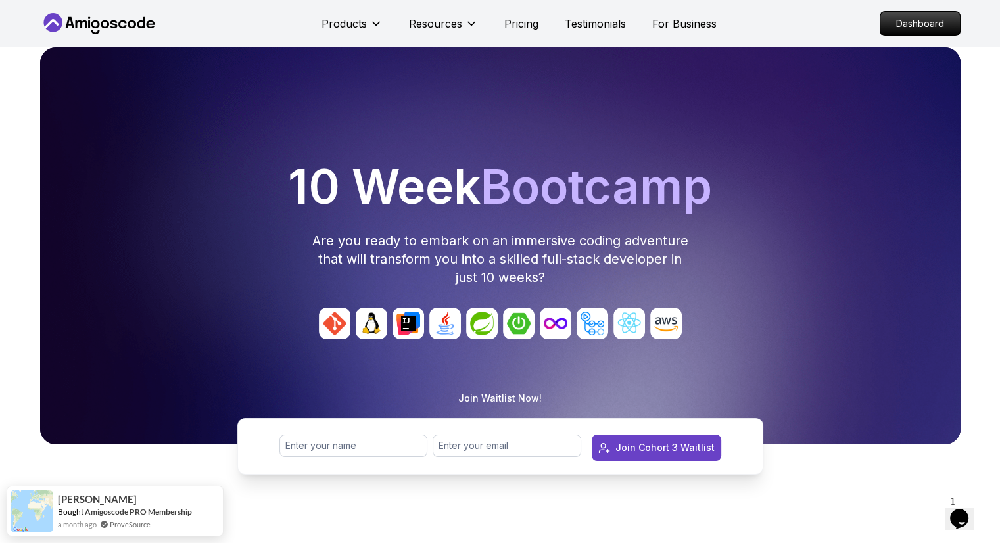
click at [93, 19] on icon at bounding box center [99, 23] width 118 height 21
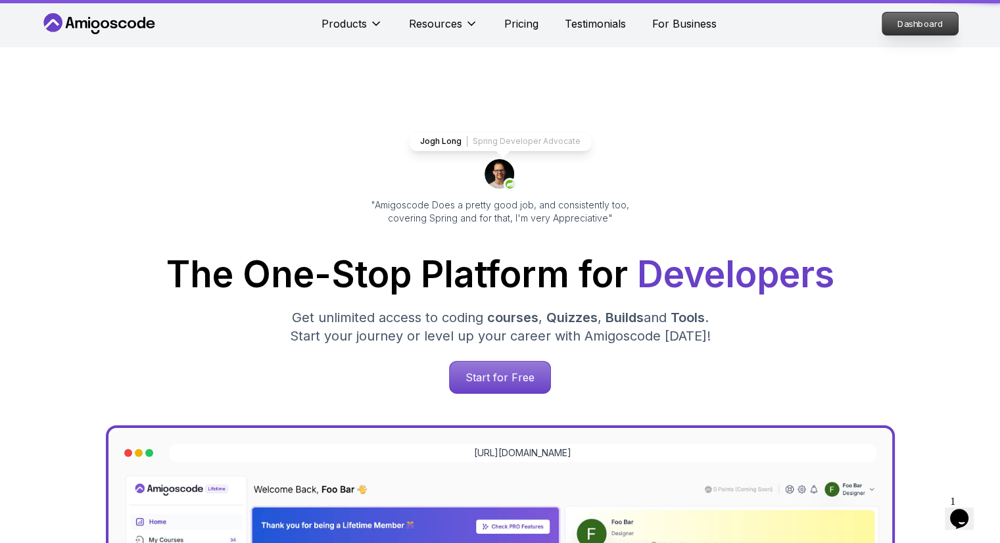
click at [915, 18] on p "Dashboard" at bounding box center [920, 23] width 76 height 22
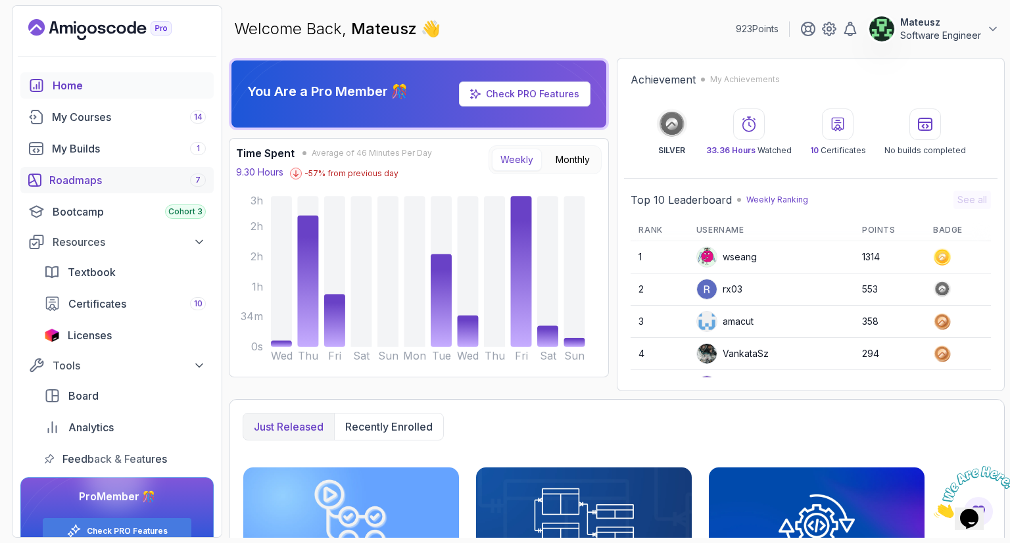
click at [120, 186] on div "Roadmaps 7" at bounding box center [127, 180] width 156 height 16
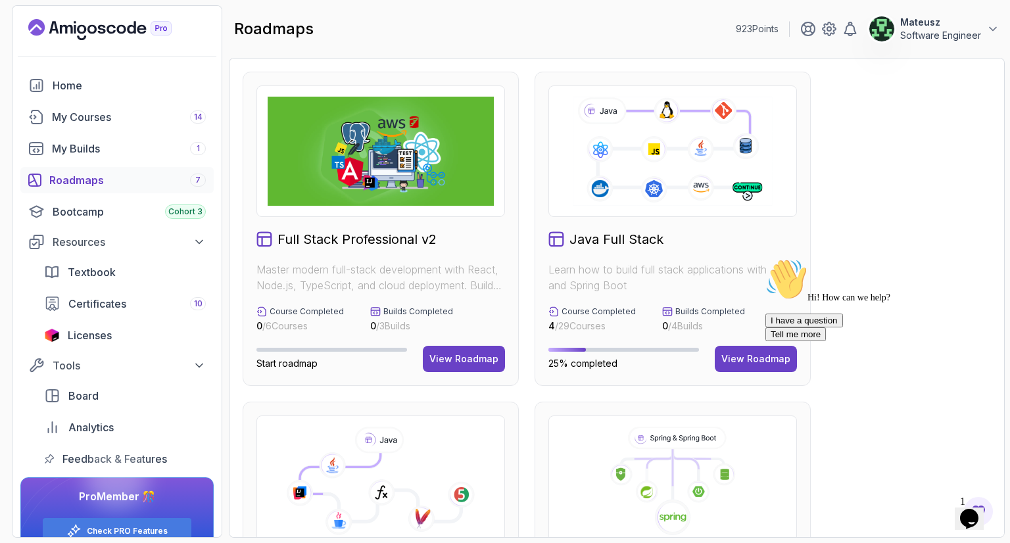
scroll to position [26, 0]
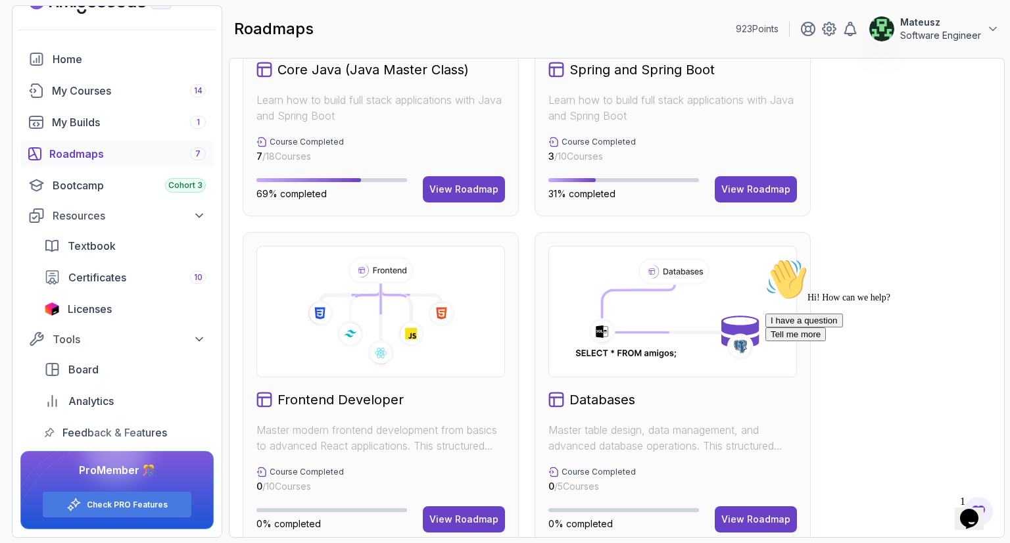
scroll to position [447, 0]
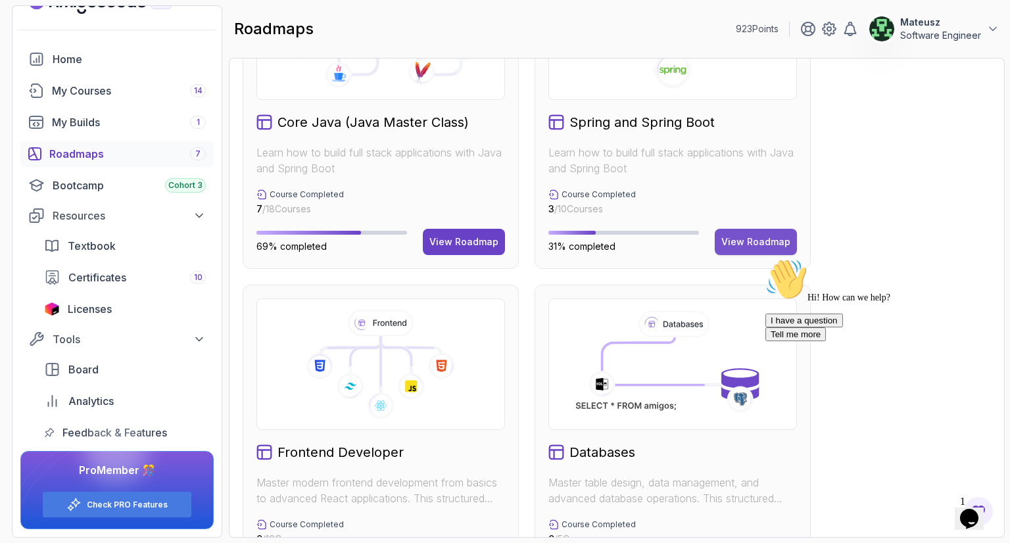
click at [776, 243] on div "View Roadmap" at bounding box center [755, 241] width 69 height 13
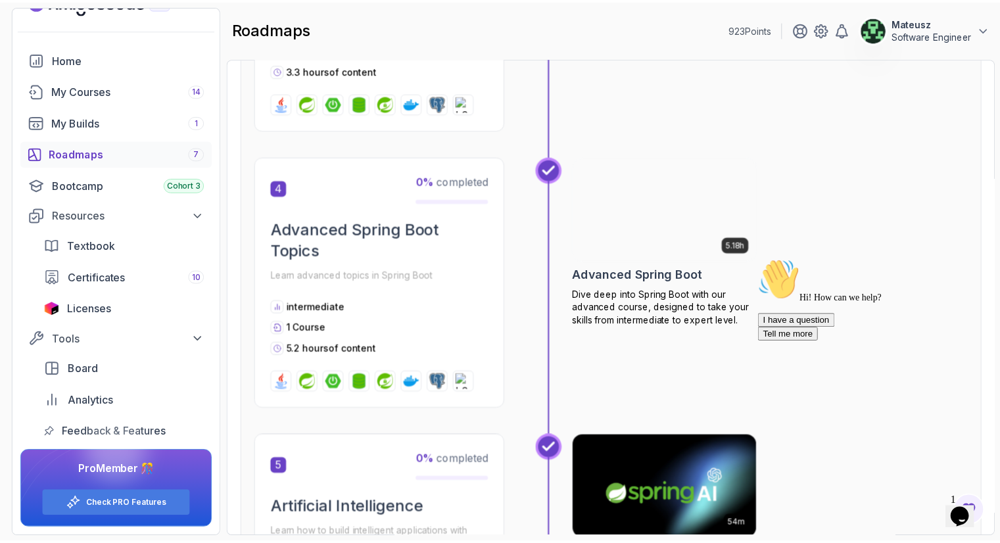
scroll to position [1091, 0]
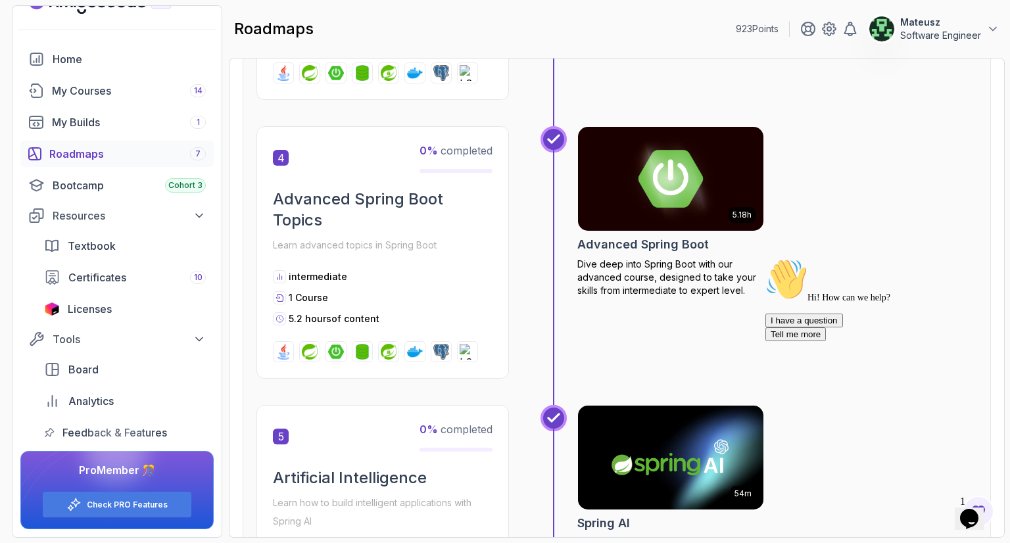
click at [681, 173] on img at bounding box center [670, 178] width 195 height 109
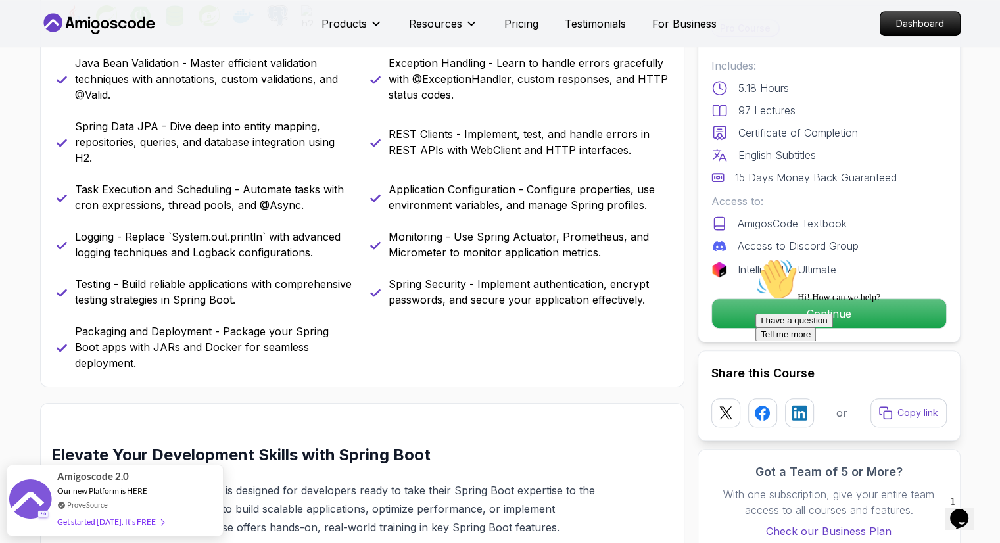
scroll to position [571, 0]
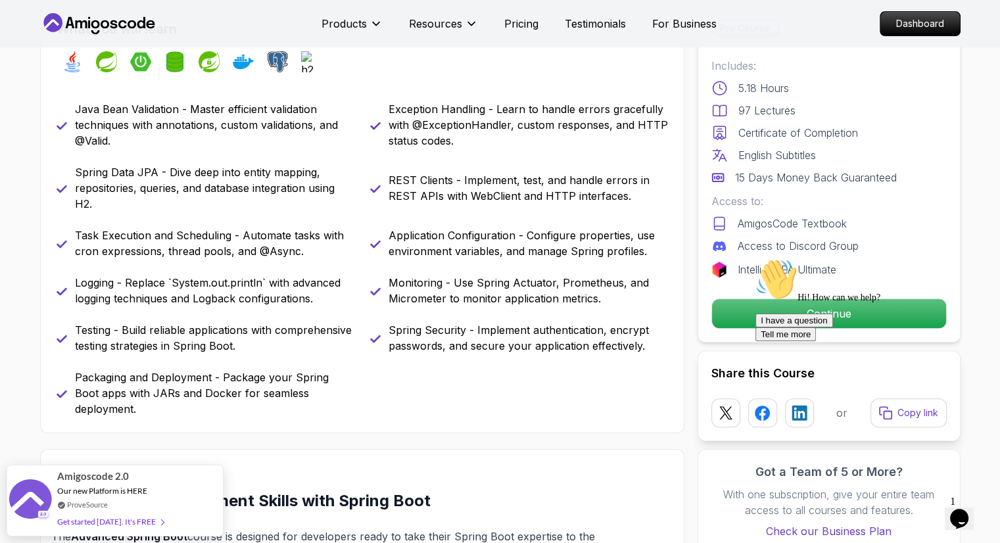
click at [755, 258] on icon "Chat attention grabber" at bounding box center [755, 258] width 0 height 0
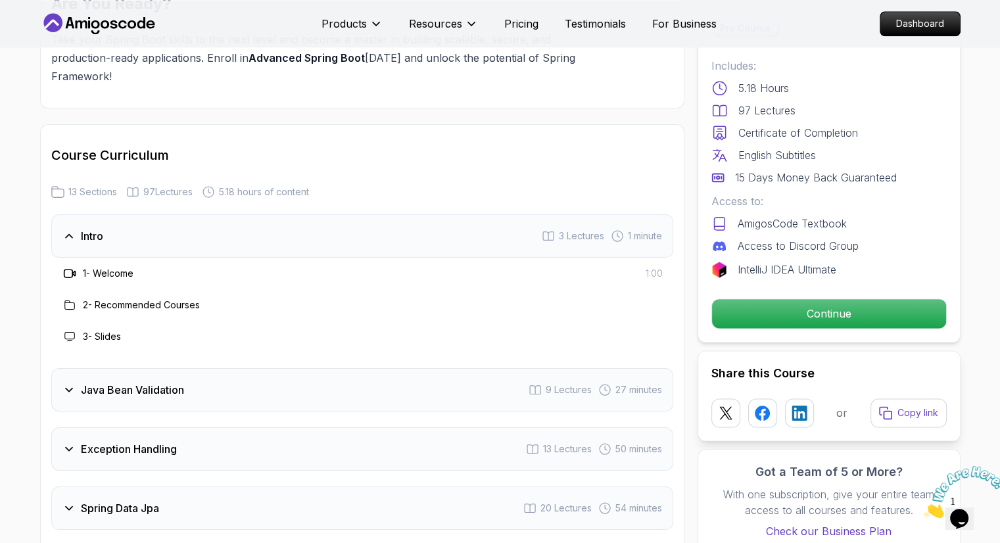
scroll to position [1738, 0]
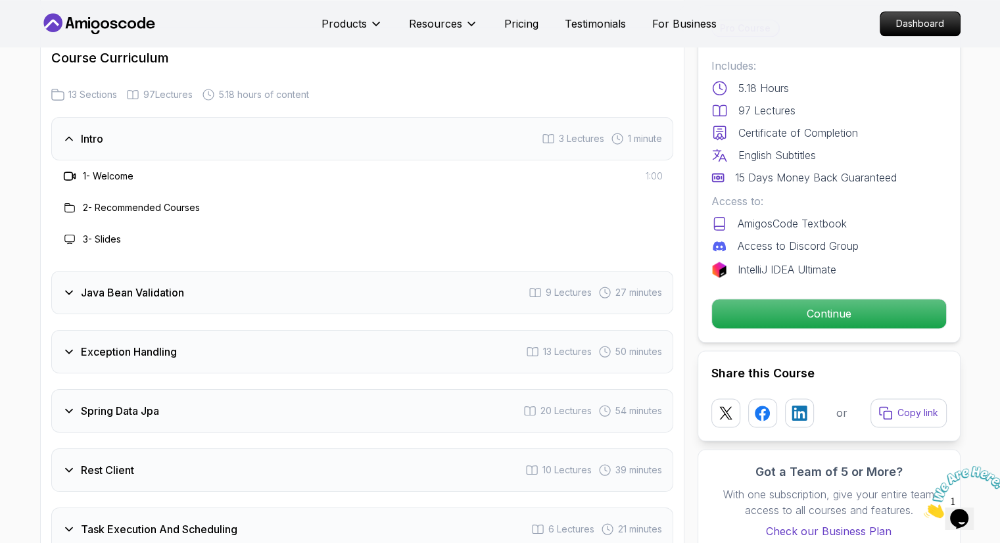
click at [60, 330] on div "Exception Handling 13 Lectures 50 minutes" at bounding box center [362, 351] width 622 height 43
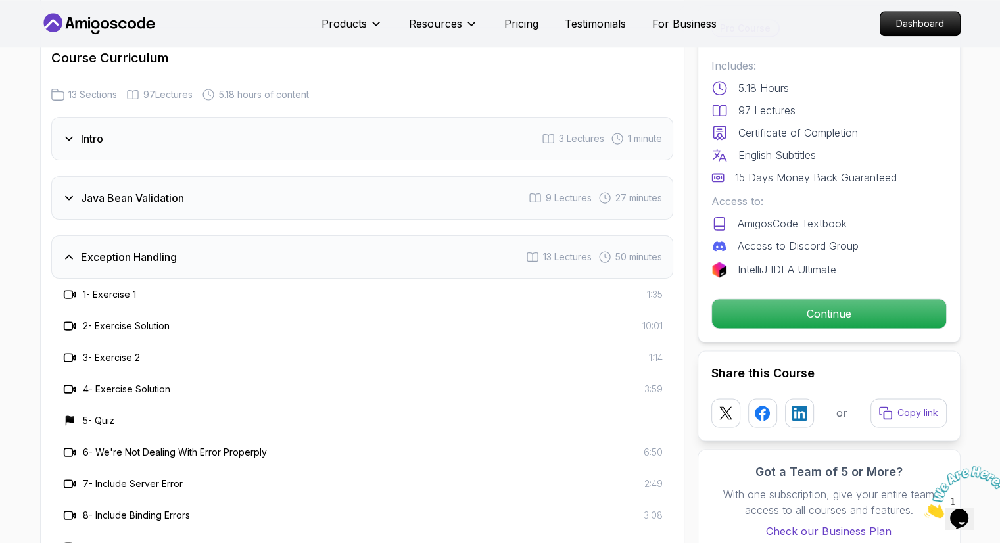
click at [70, 250] on icon at bounding box center [68, 256] width 13 height 13
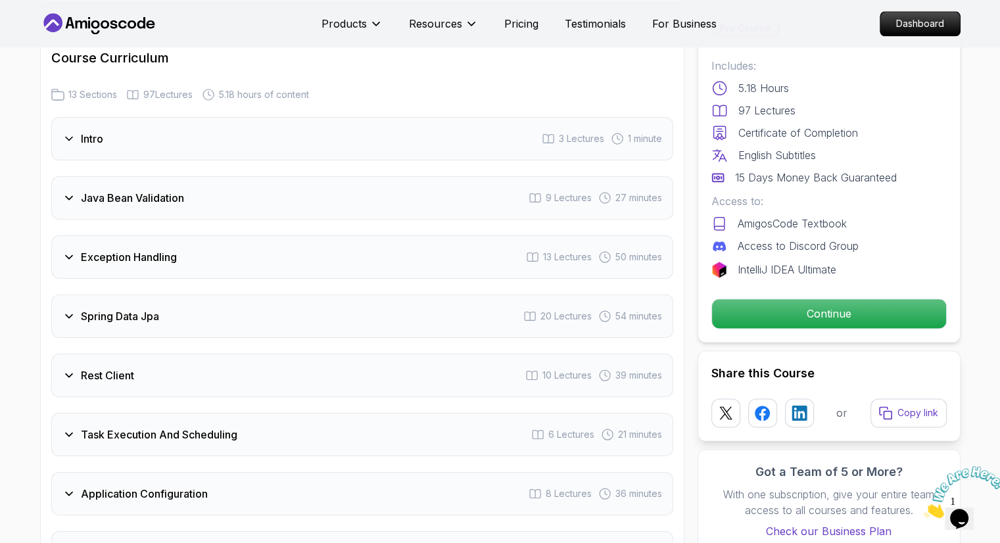
click at [70, 310] on icon at bounding box center [68, 316] width 13 height 13
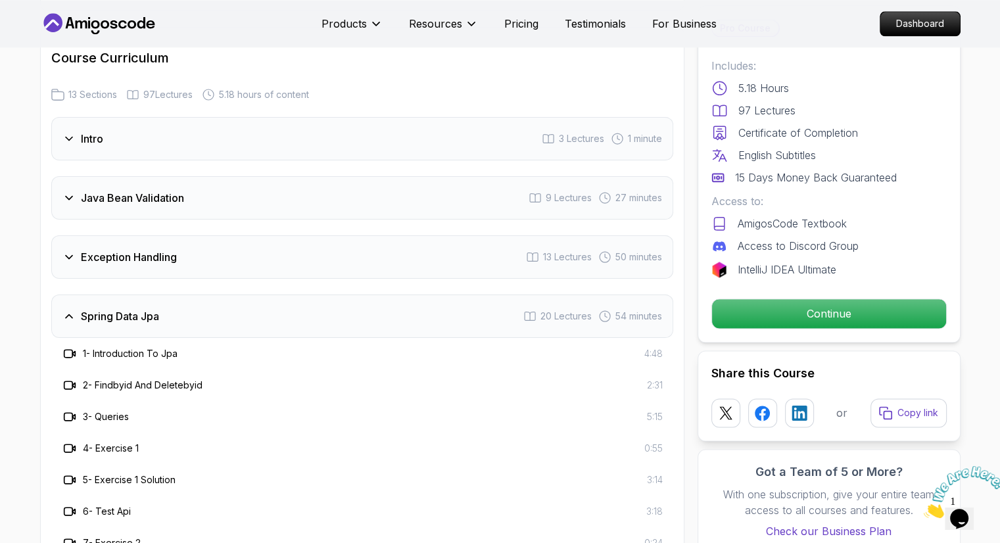
click at [70, 310] on icon at bounding box center [68, 316] width 13 height 13
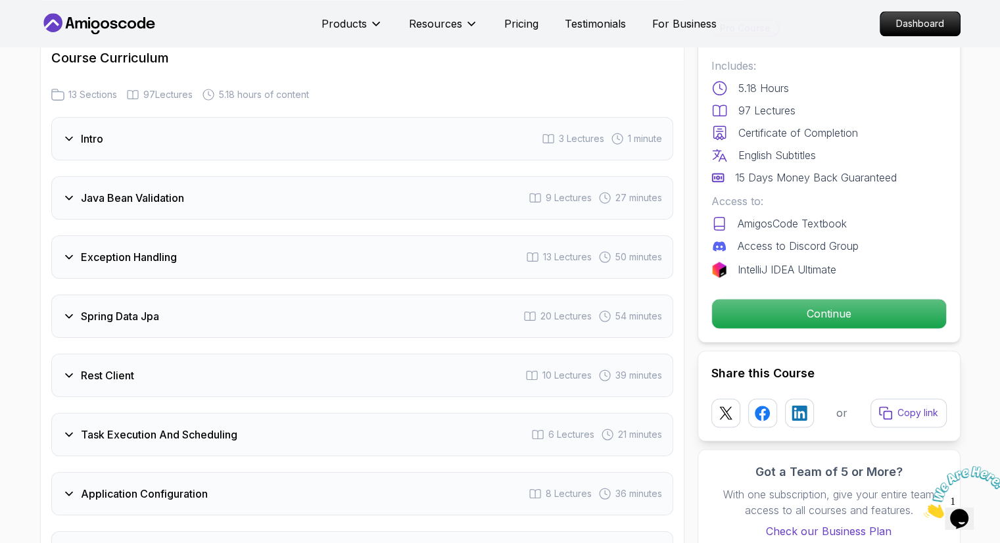
click at [66, 369] on icon at bounding box center [68, 375] width 13 height 13
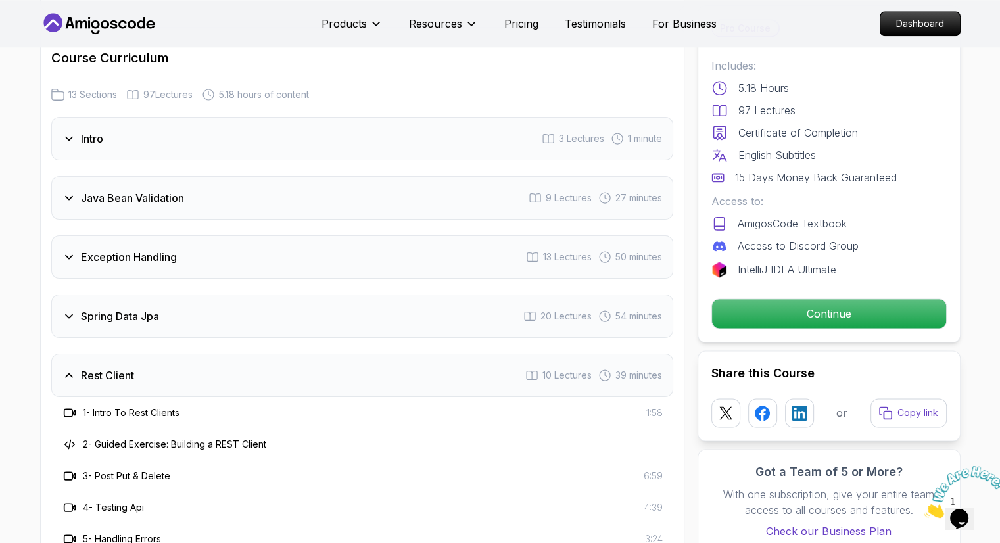
click at [66, 374] on icon at bounding box center [69, 375] width 7 height 3
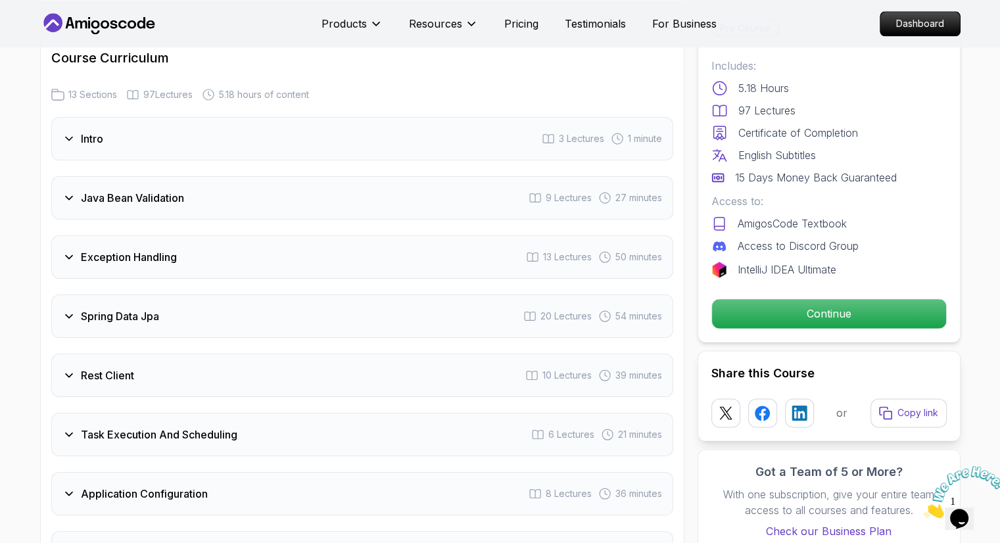
click at [64, 487] on icon at bounding box center [68, 493] width 13 height 13
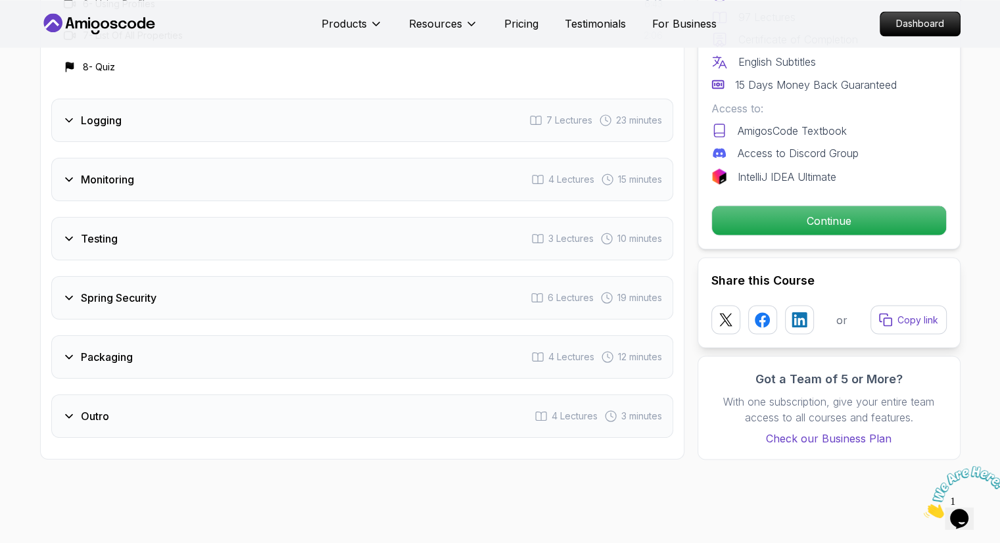
scroll to position [2428, 0]
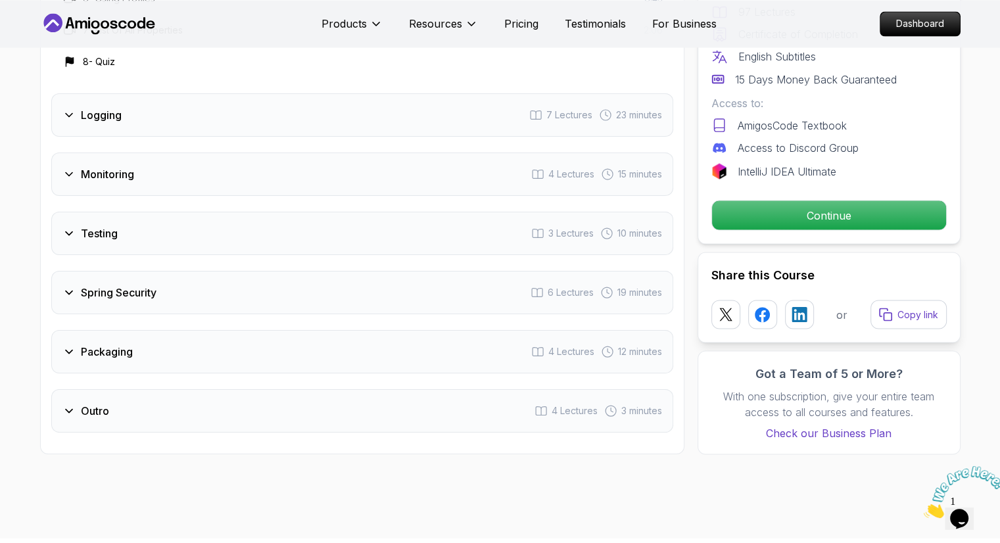
click at [68, 173] on icon at bounding box center [69, 174] width 7 height 3
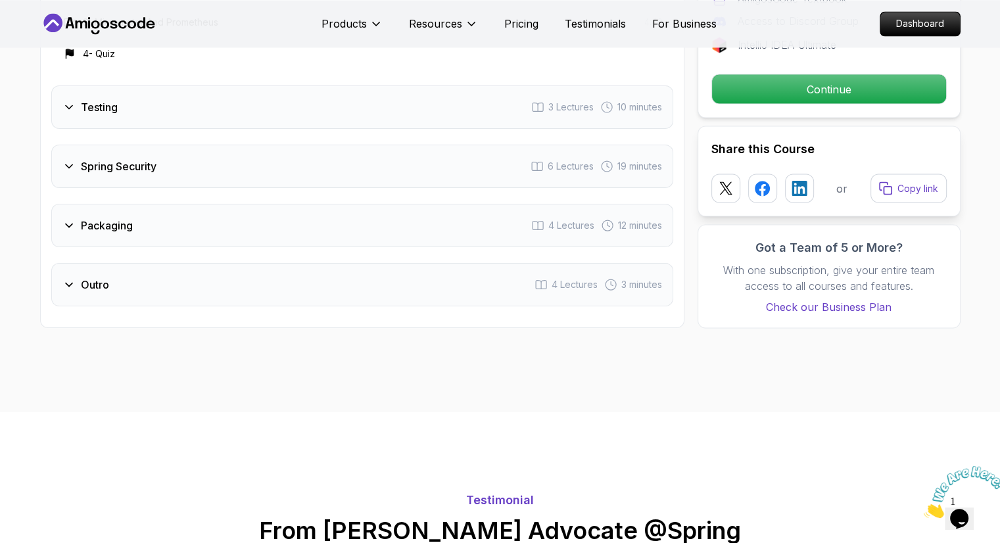
click at [67, 219] on icon at bounding box center [68, 225] width 13 height 13
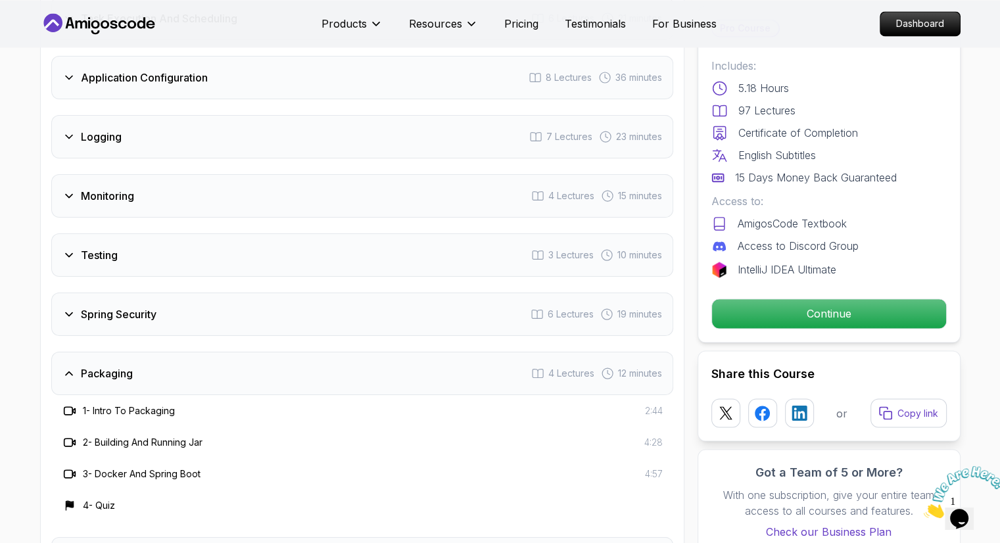
scroll to position [2143, 0]
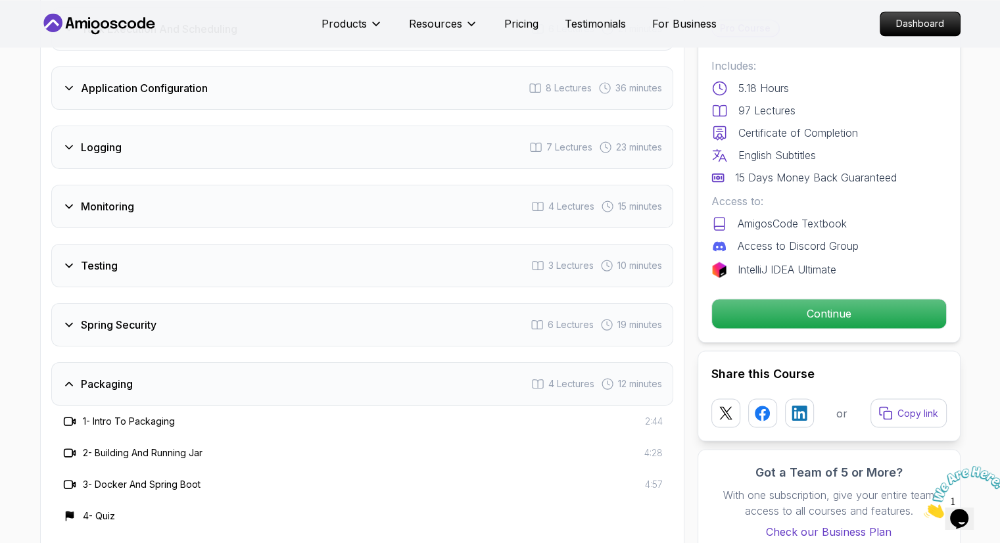
click at [71, 259] on icon at bounding box center [68, 265] width 13 height 13
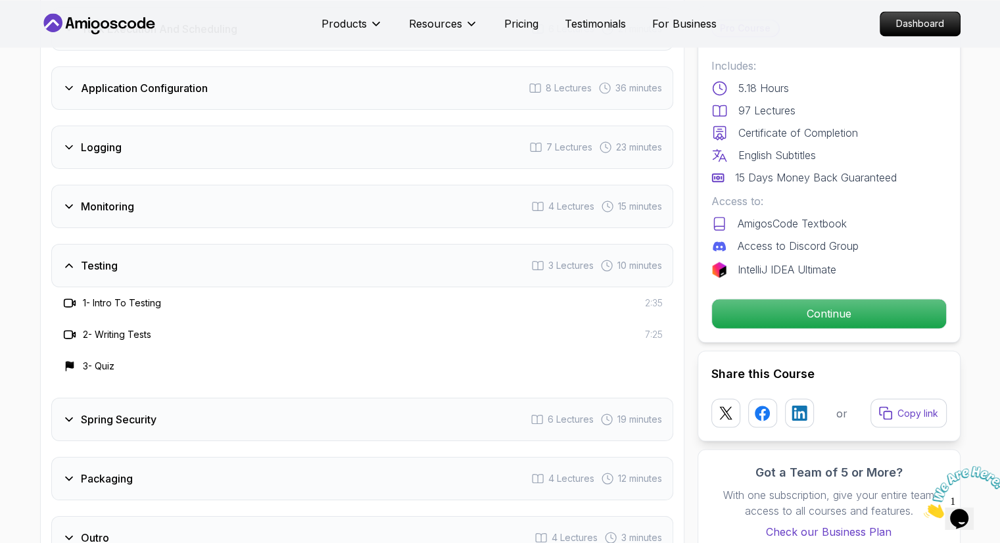
click at [71, 259] on icon at bounding box center [68, 265] width 13 height 13
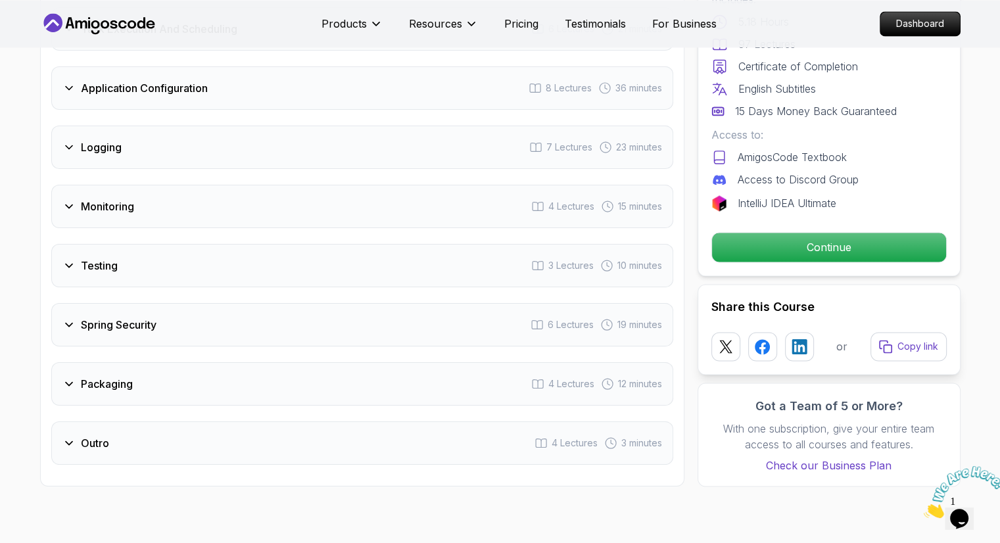
click at [71, 318] on icon at bounding box center [68, 324] width 13 height 13
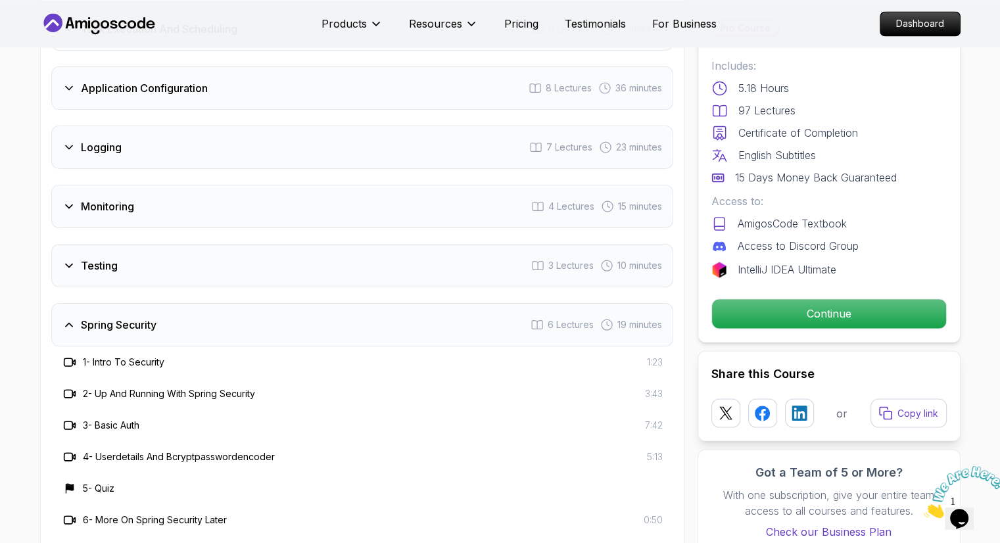
click at [71, 318] on icon at bounding box center [68, 324] width 13 height 13
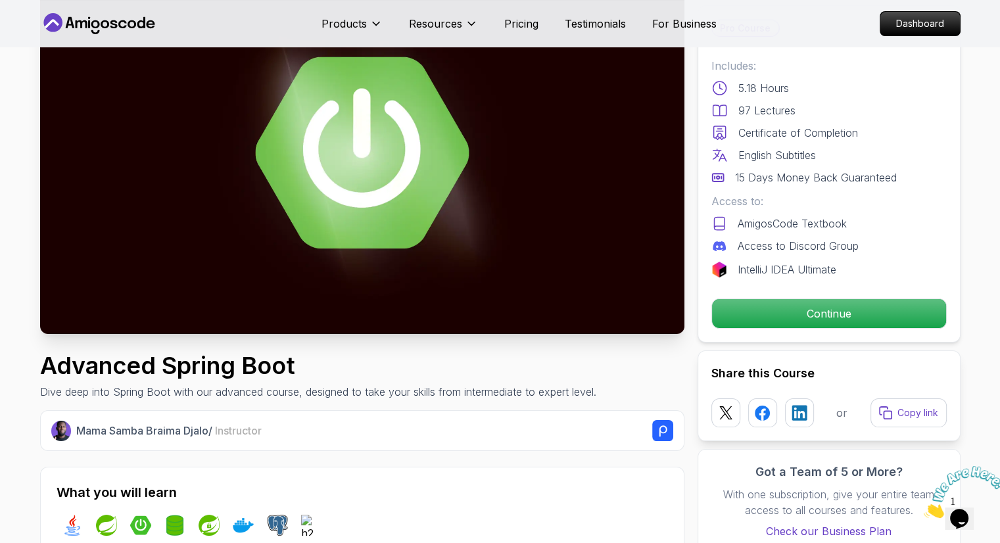
scroll to position [0, 0]
